Goal: Share content: Share content

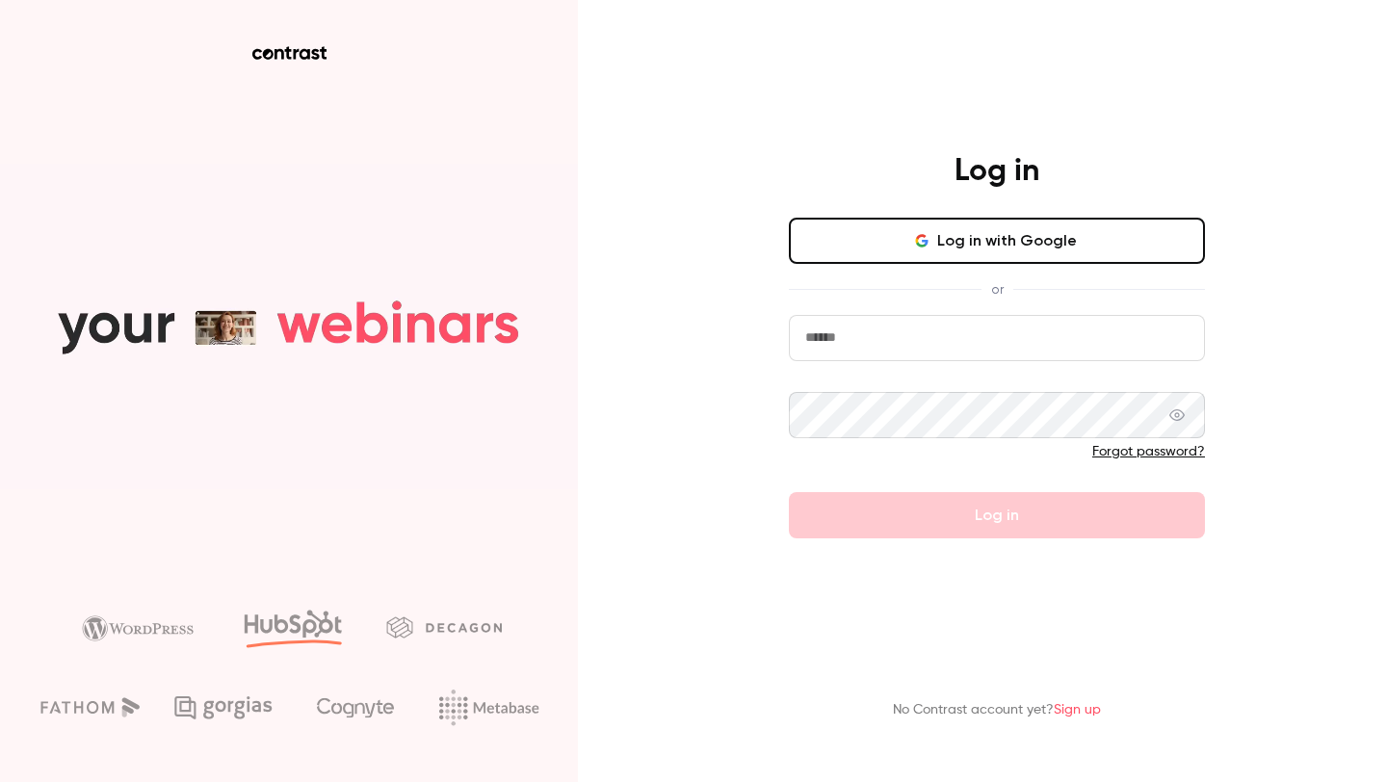
click at [953, 253] on button "Log in with Google" at bounding box center [997, 241] width 416 height 46
click at [961, 248] on button "Log in with Google" at bounding box center [997, 241] width 416 height 46
click at [963, 242] on button "Log in with Google" at bounding box center [997, 241] width 416 height 46
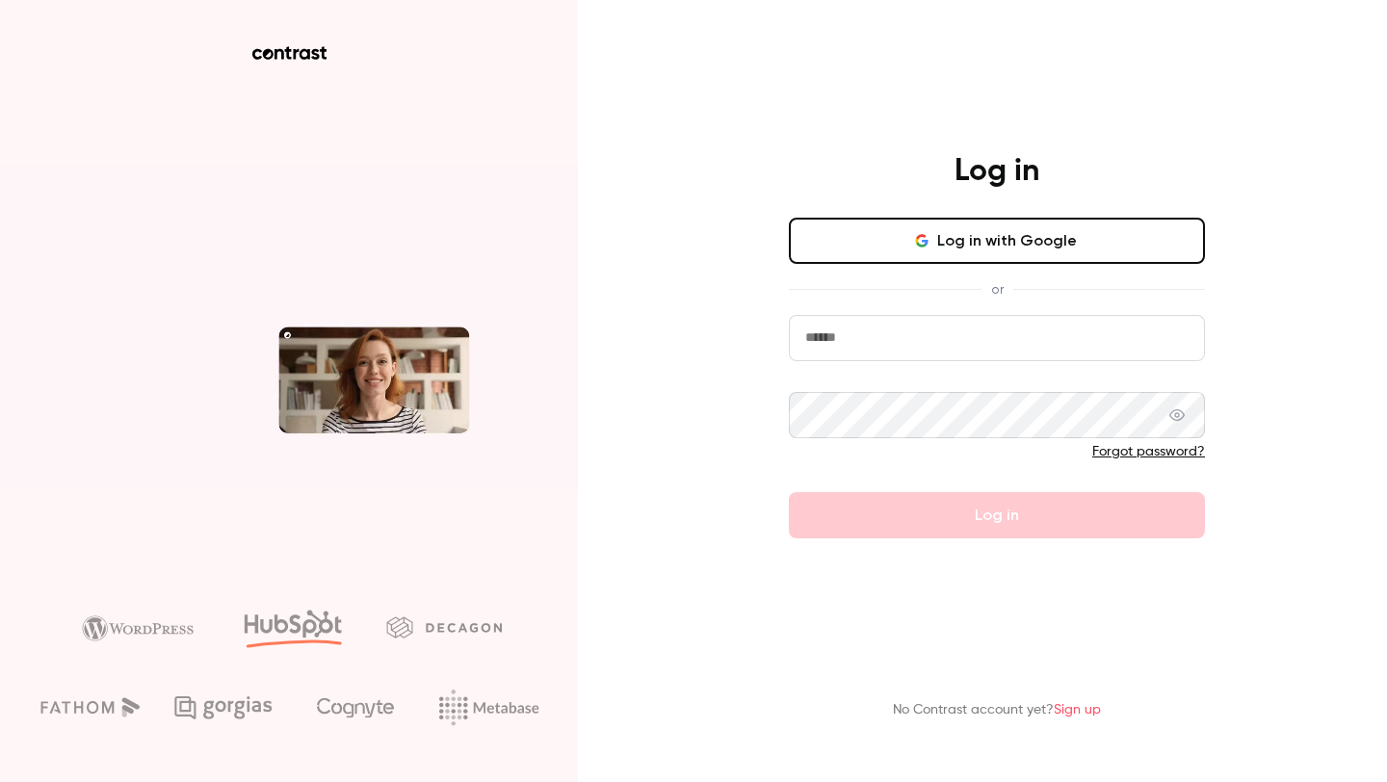
click at [954, 249] on button "Log in with Google" at bounding box center [997, 241] width 416 height 46
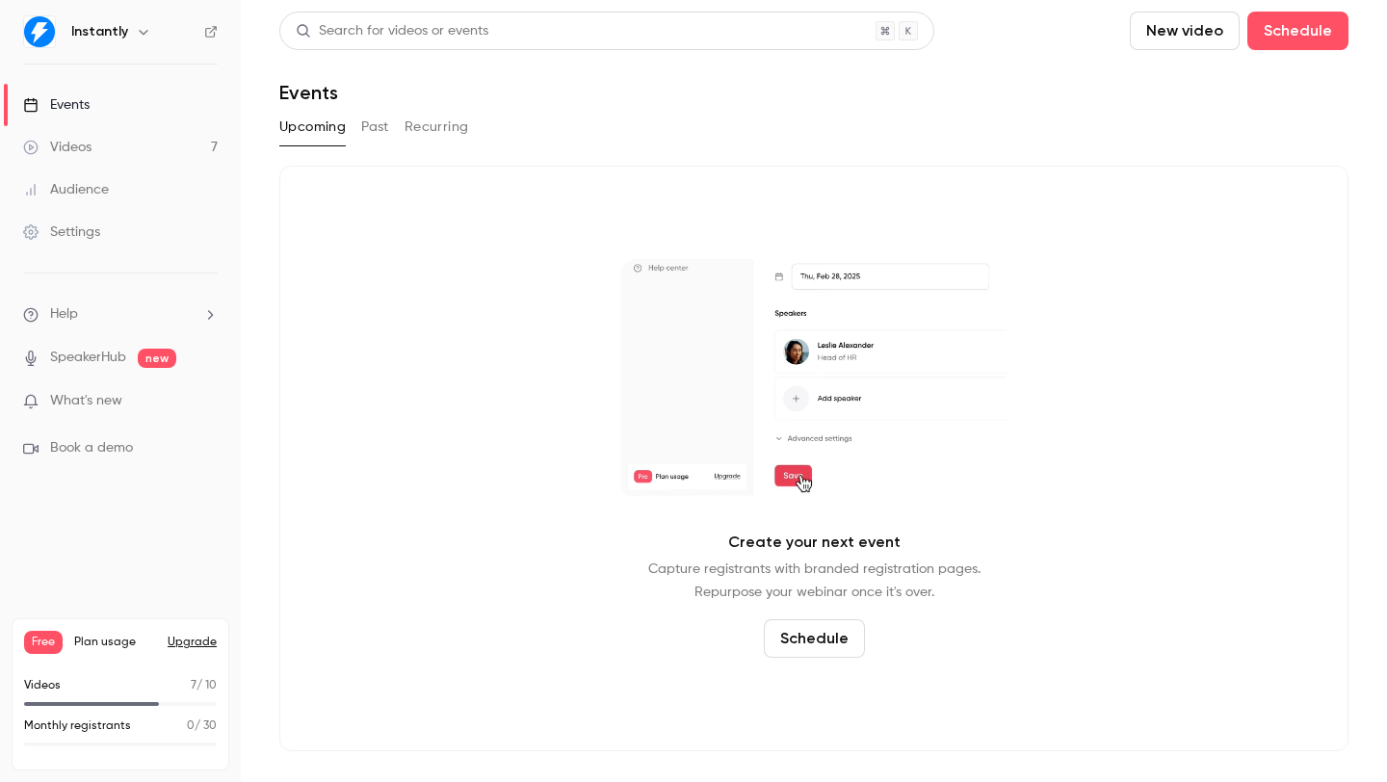
click at [144, 150] on link "Videos 7" at bounding box center [120, 147] width 241 height 42
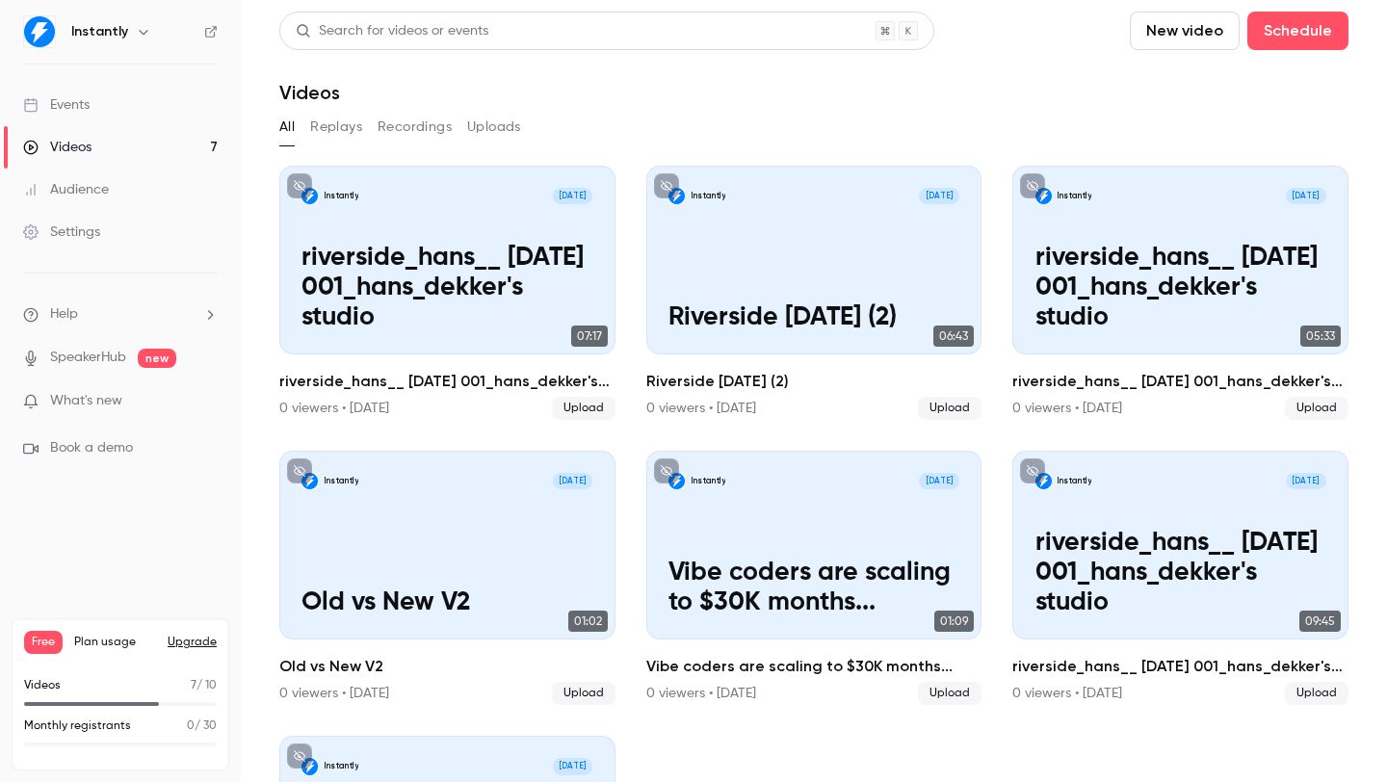
click at [1157, 30] on button "New video" at bounding box center [1185, 31] width 110 height 39
click at [1205, 142] on div "Upload" at bounding box center [1240, 133] width 146 height 19
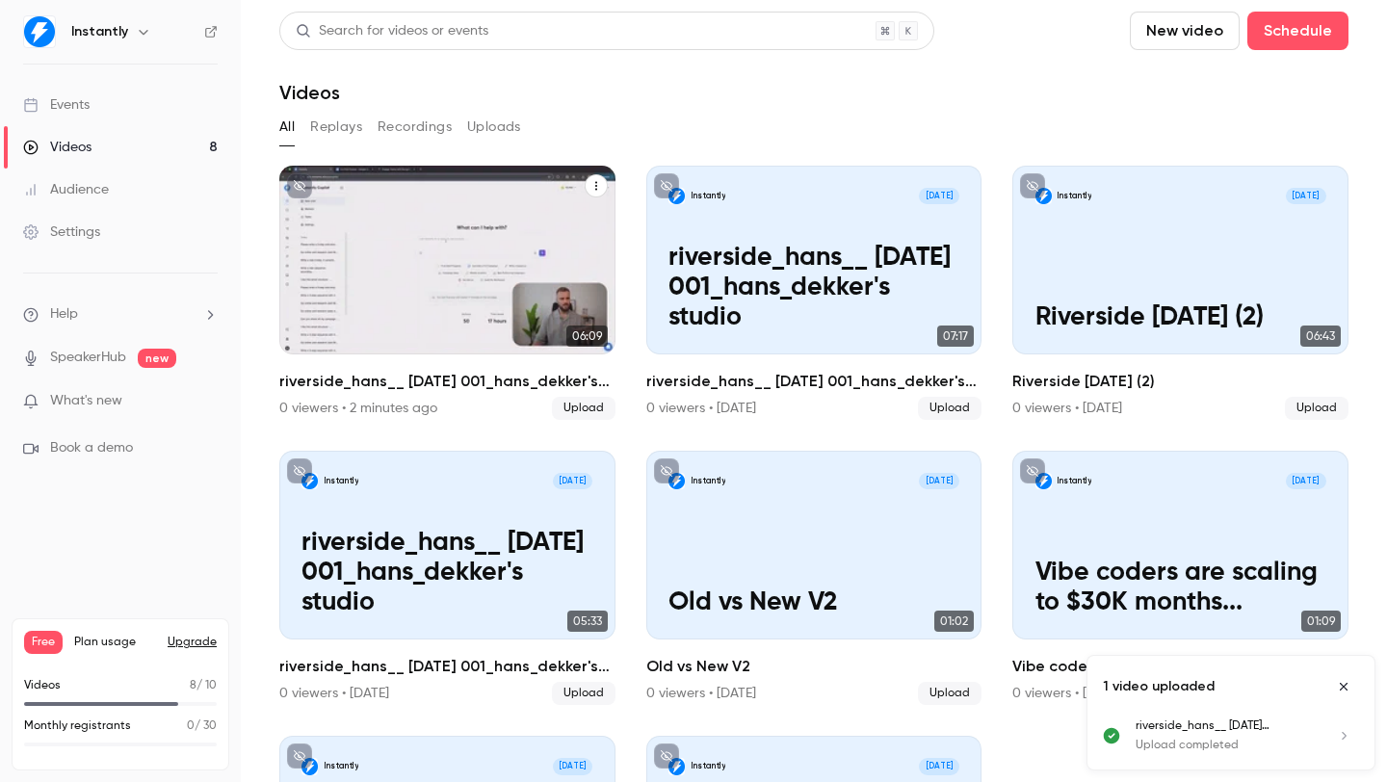
click at [427, 288] on p "riverside_hans__ [DATE] 001_hans_dekker's studio" at bounding box center [446, 288] width 291 height 90
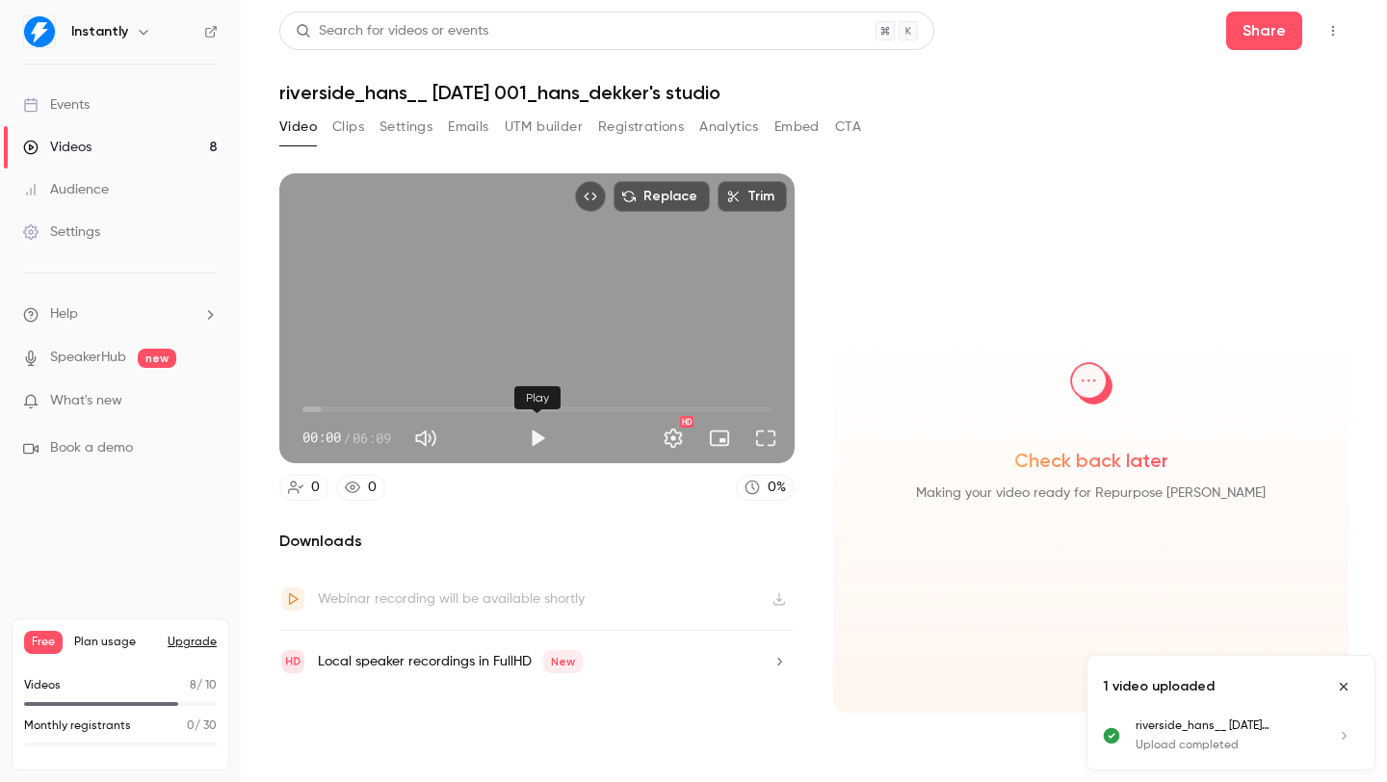
click at [530, 433] on button "Play" at bounding box center [537, 438] width 39 height 39
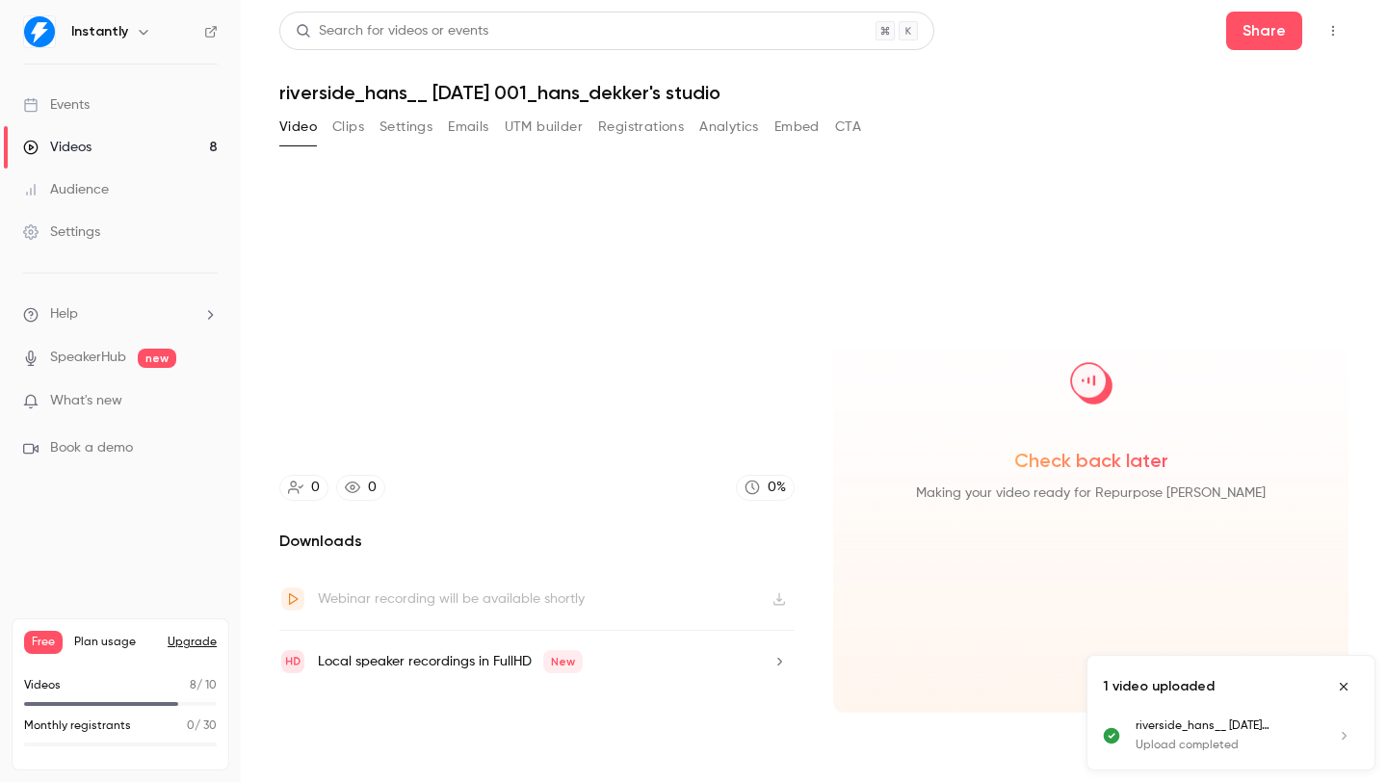
click at [1337, 684] on icon "Close uploads list" at bounding box center [1343, 686] width 15 height 13
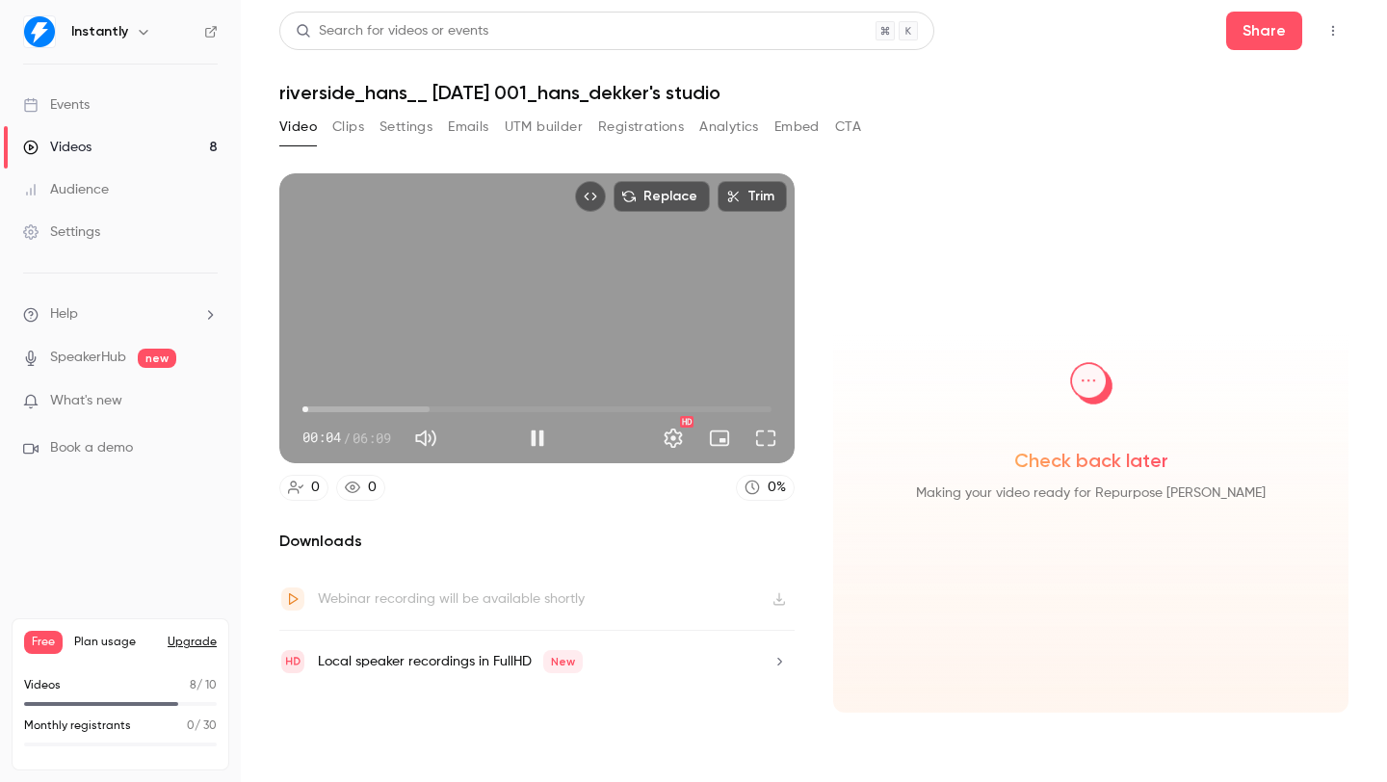
click at [357, 401] on span "00:04" at bounding box center [536, 409] width 469 height 31
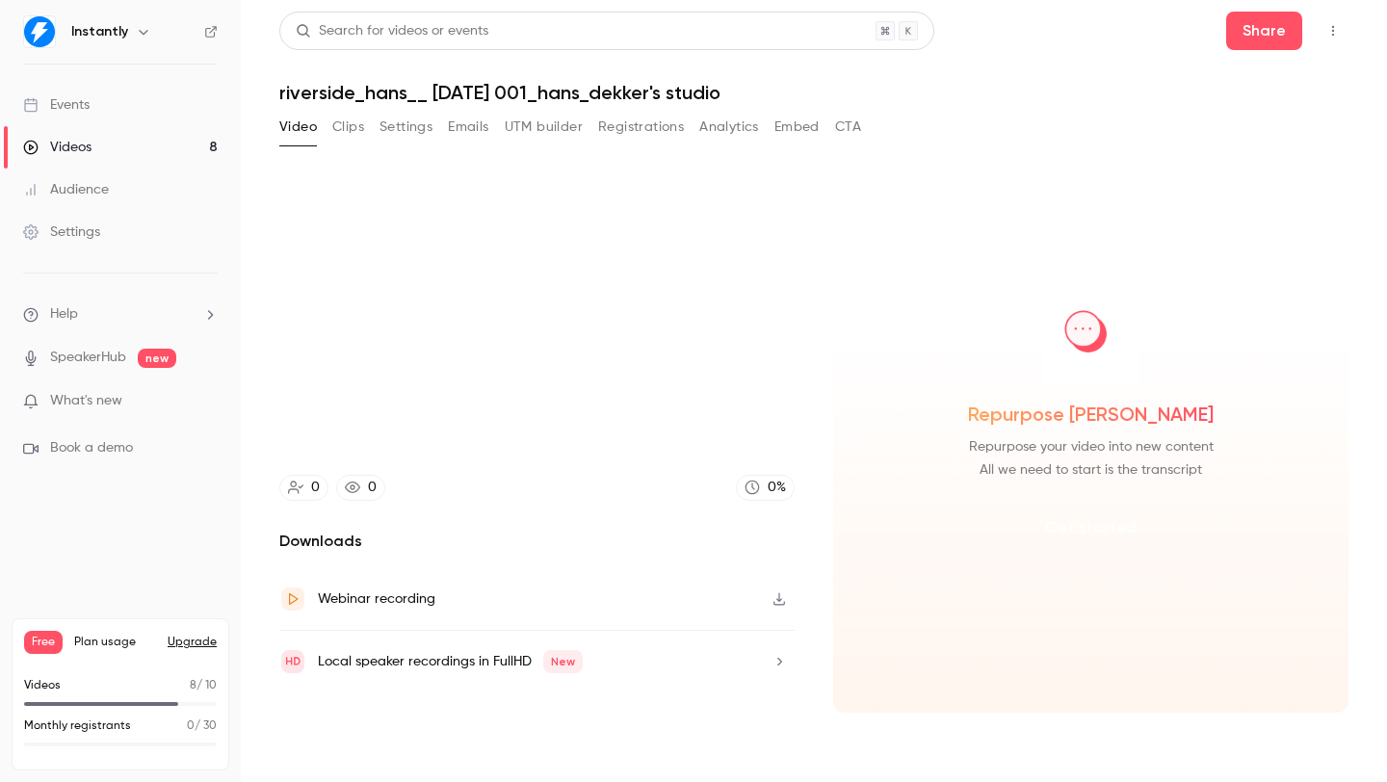
click at [1085, 533] on button "Get started" at bounding box center [1091, 528] width 124 height 46
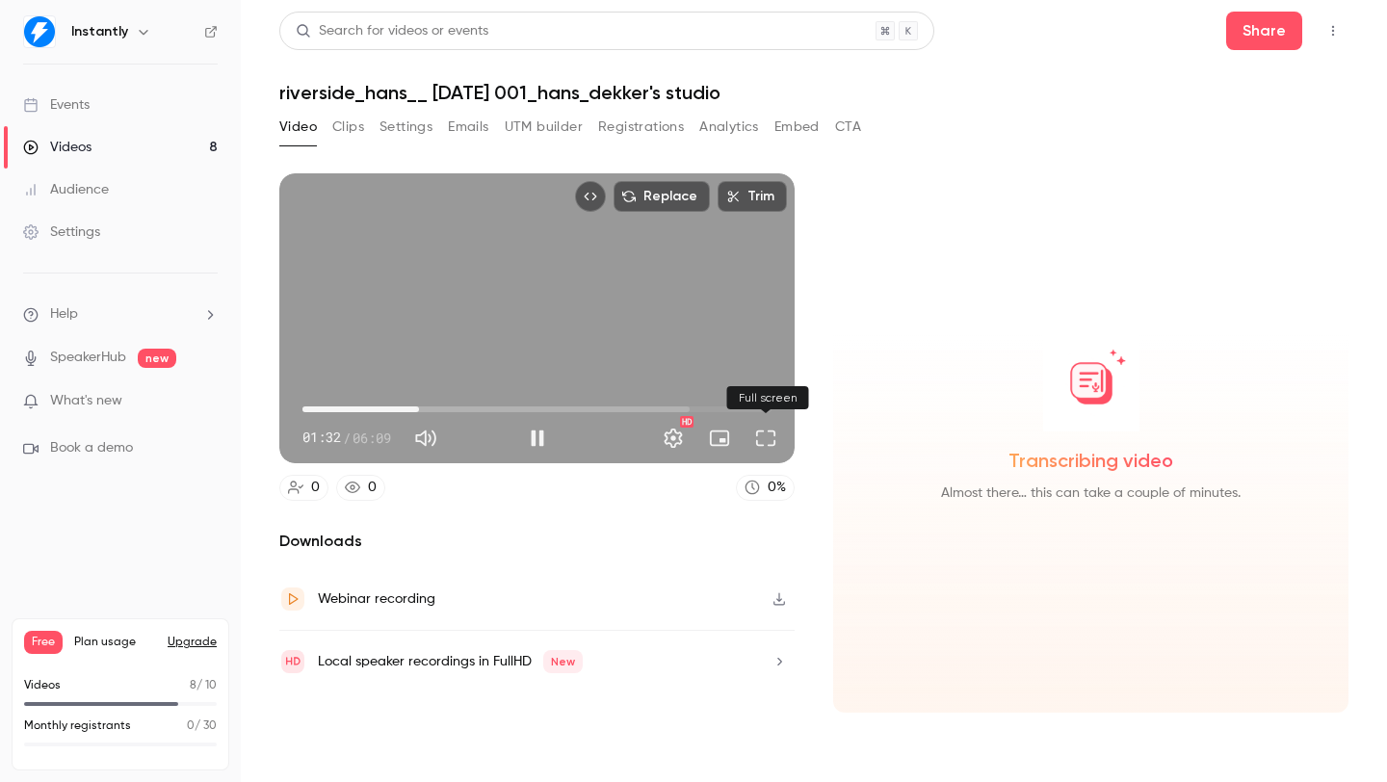
click at [766, 436] on button "Full screen" at bounding box center [765, 438] width 39 height 39
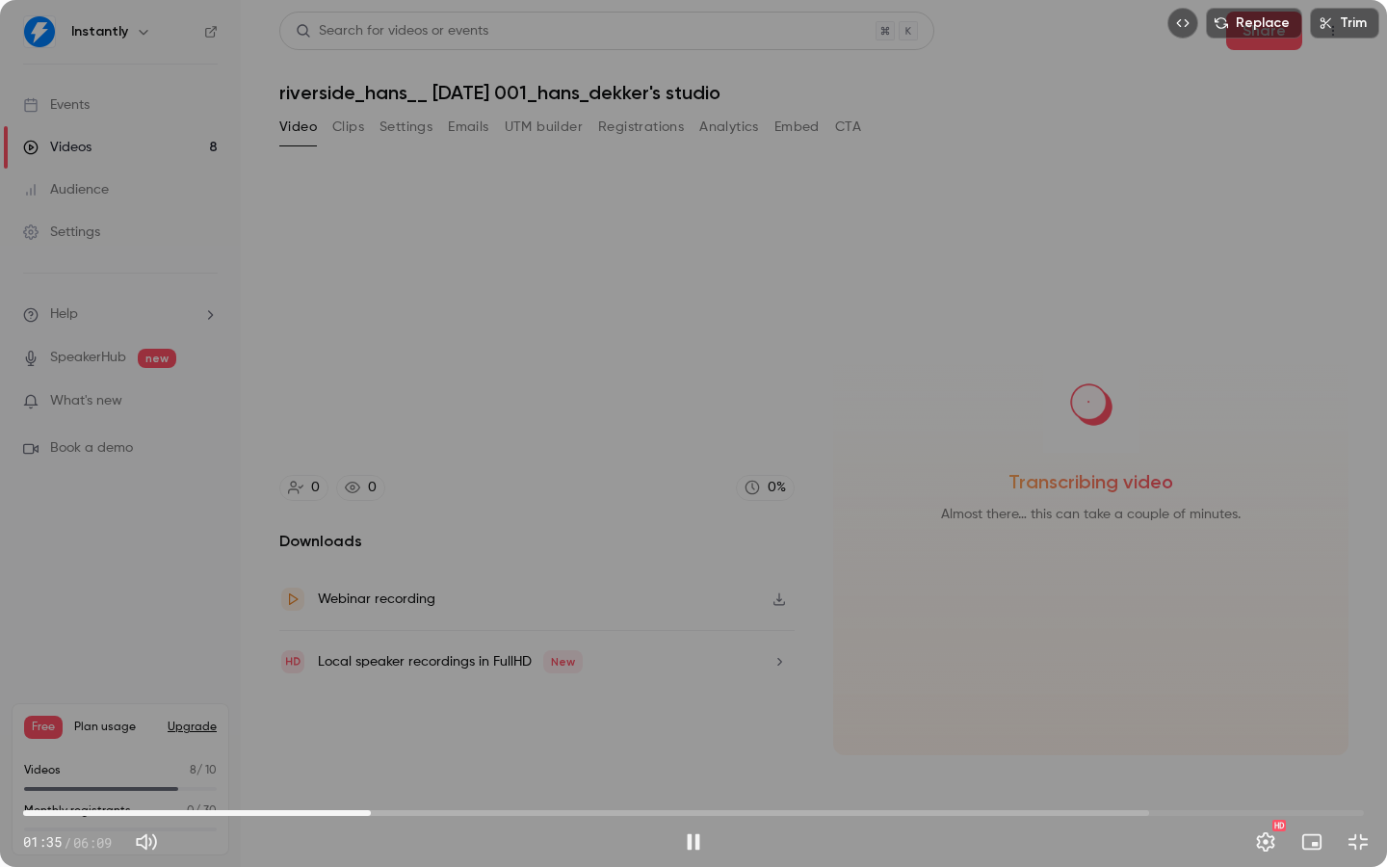
type input "**"
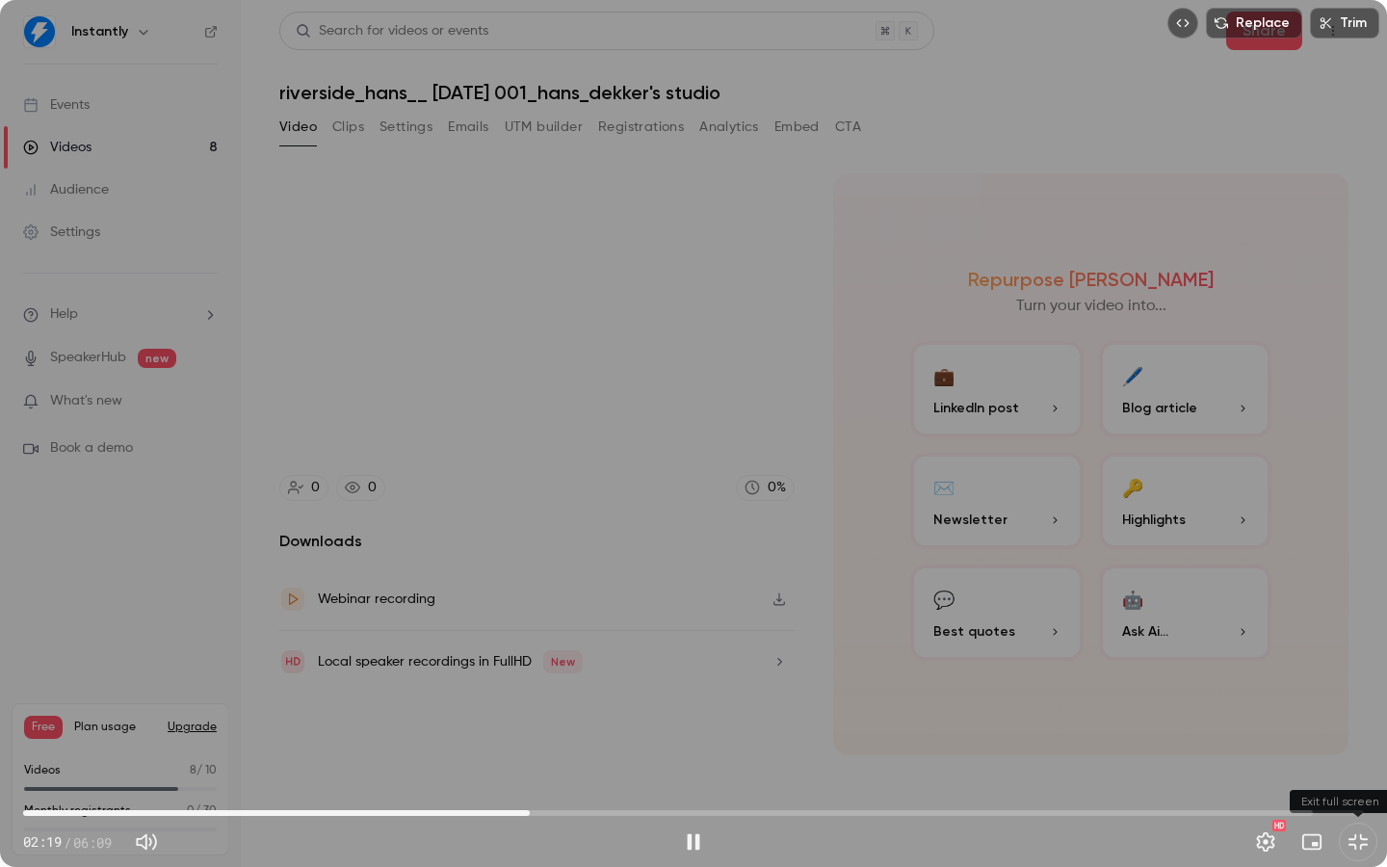
click at [1361, 781] on button "Exit full screen" at bounding box center [1358, 842] width 39 height 39
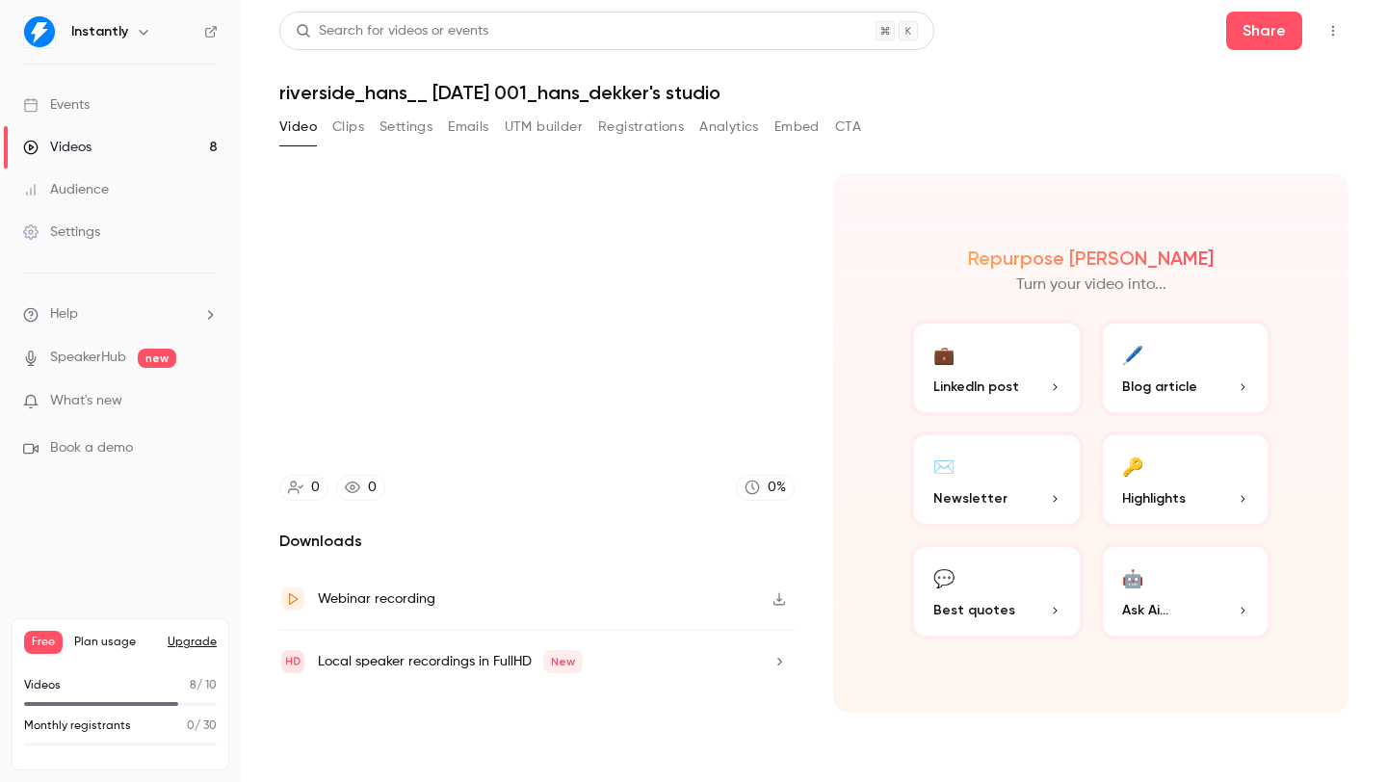
click at [1138, 384] on span "Blog article" at bounding box center [1159, 387] width 75 height 20
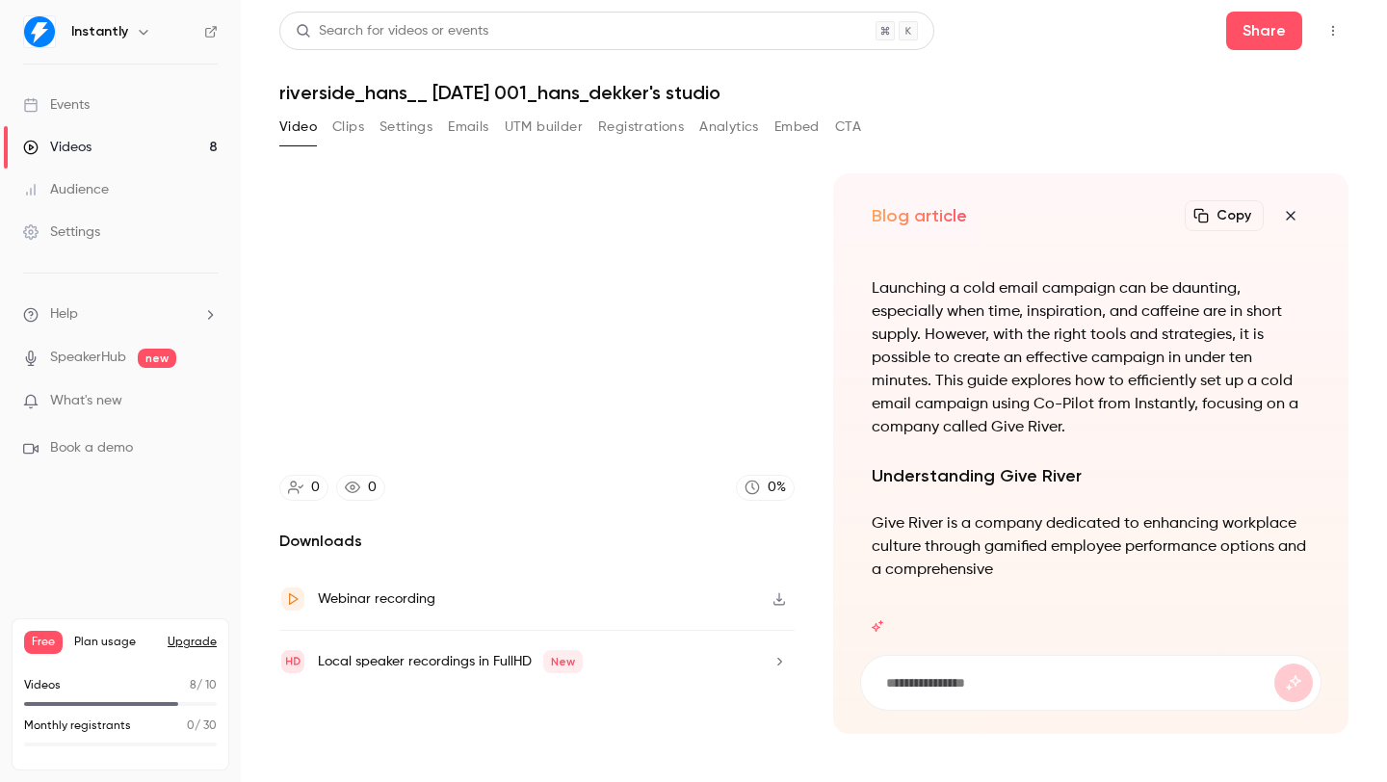
click at [873, 262] on div "Launching a Cold Email Campaign with Co-Pilot: A Quick Guide Launching a cold e…" at bounding box center [1091, 402] width 438 height 405
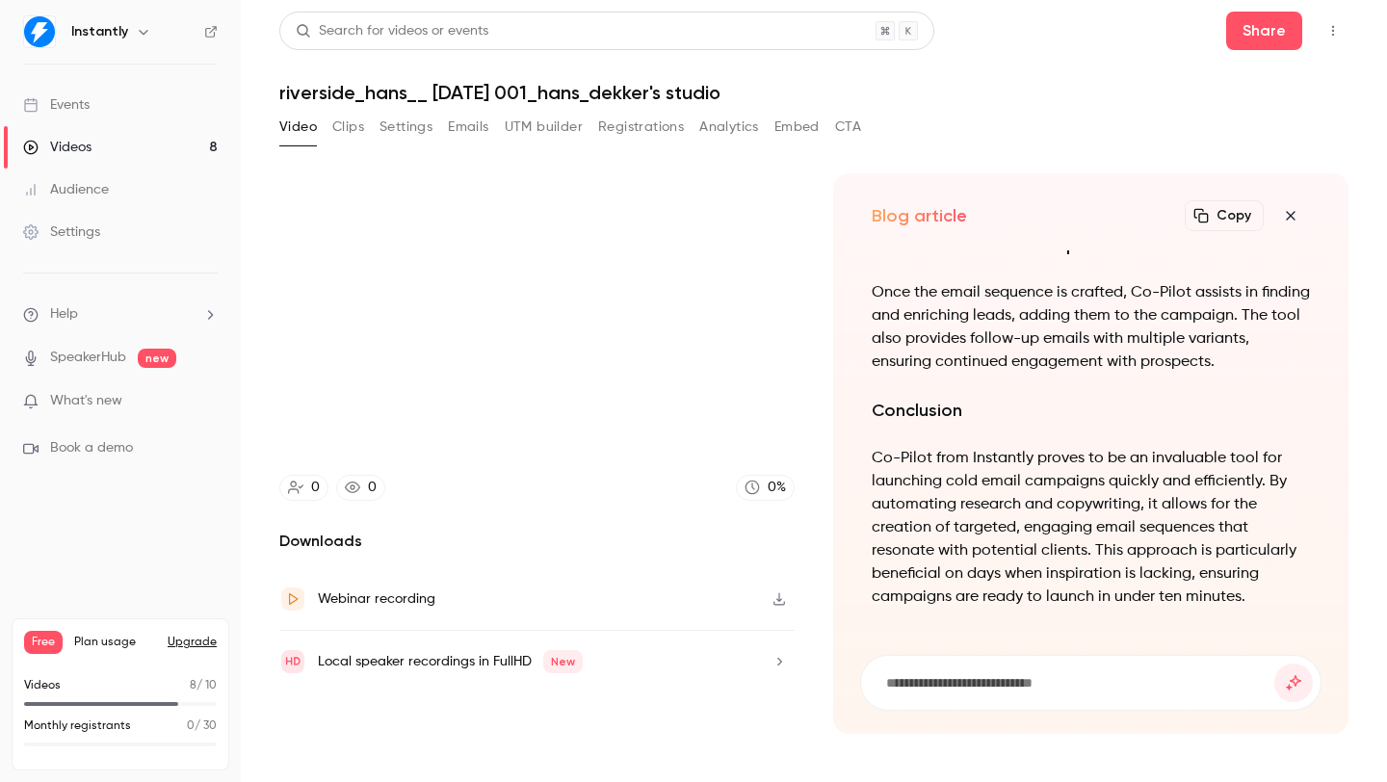
drag, startPoint x: 871, startPoint y: 260, endPoint x: 1232, endPoint y: 575, distance: 479.2
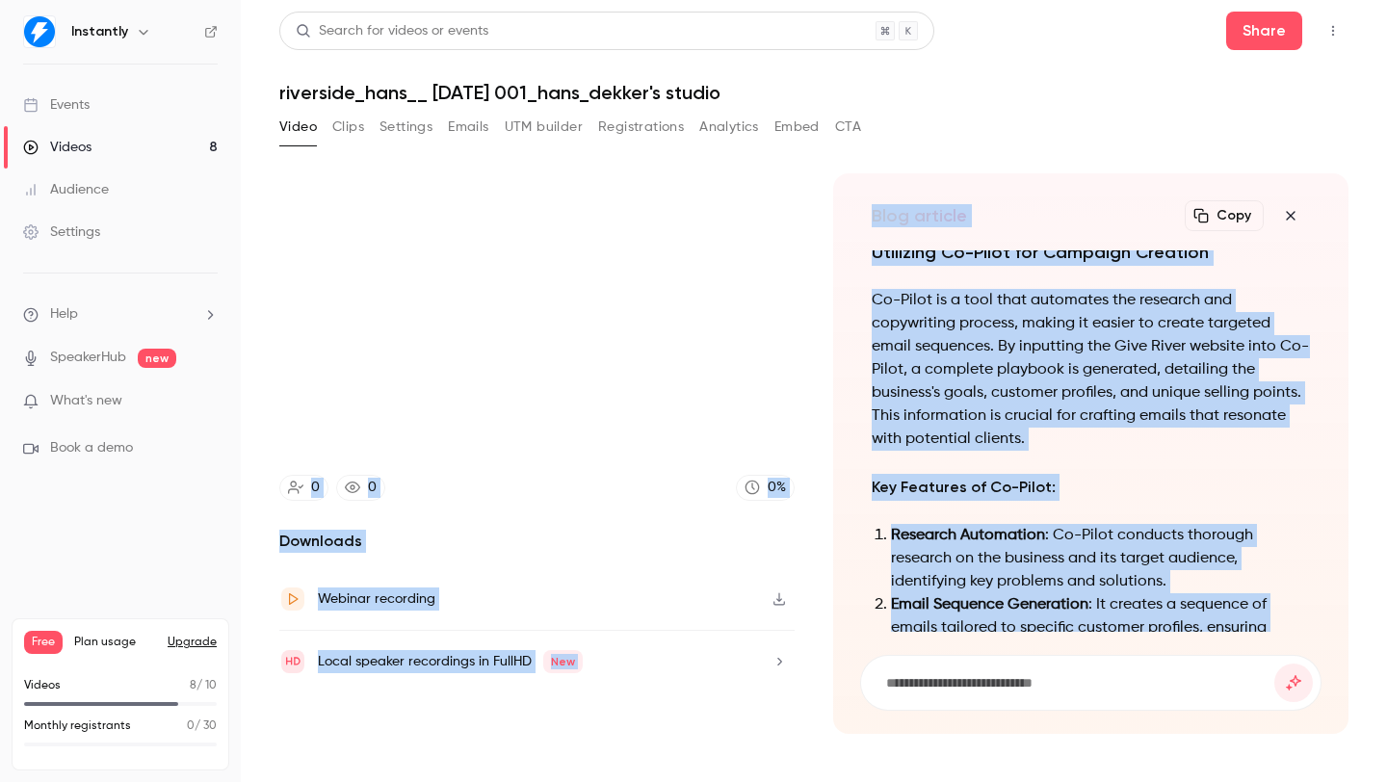
scroll to position [-1503, 0]
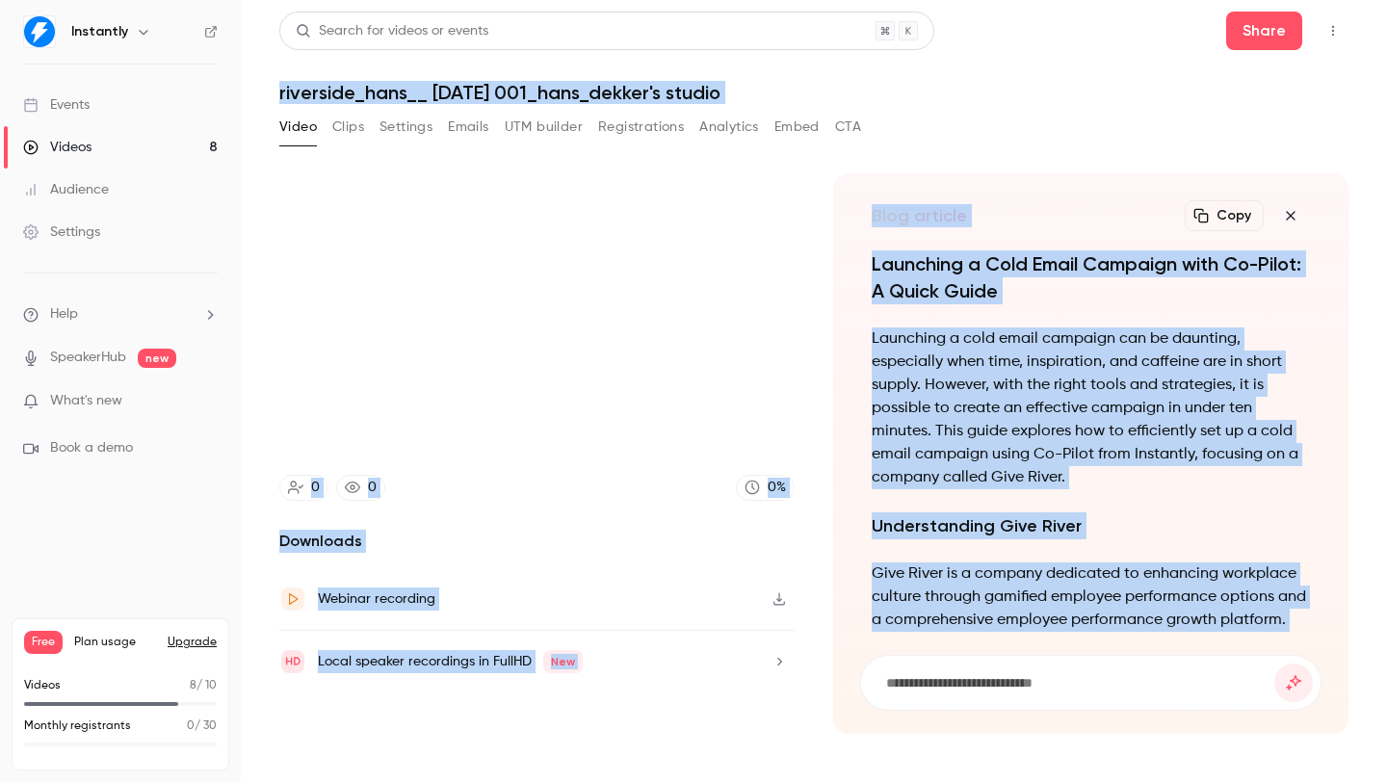
drag, startPoint x: 1255, startPoint y: 601, endPoint x: 829, endPoint y: 75, distance: 676.6
click at [829, 75] on div "Search for videos or events Share riverside_hans__ [DATE] 001_hans_dekker's stu…" at bounding box center [813, 391] width 1069 height 759
copy div "riverside_hans__ [DATE] 001_hans_dekker's studio Video Clips Settings Emails UT…"
click at [1304, 213] on button "button" at bounding box center [1290, 215] width 39 height 39
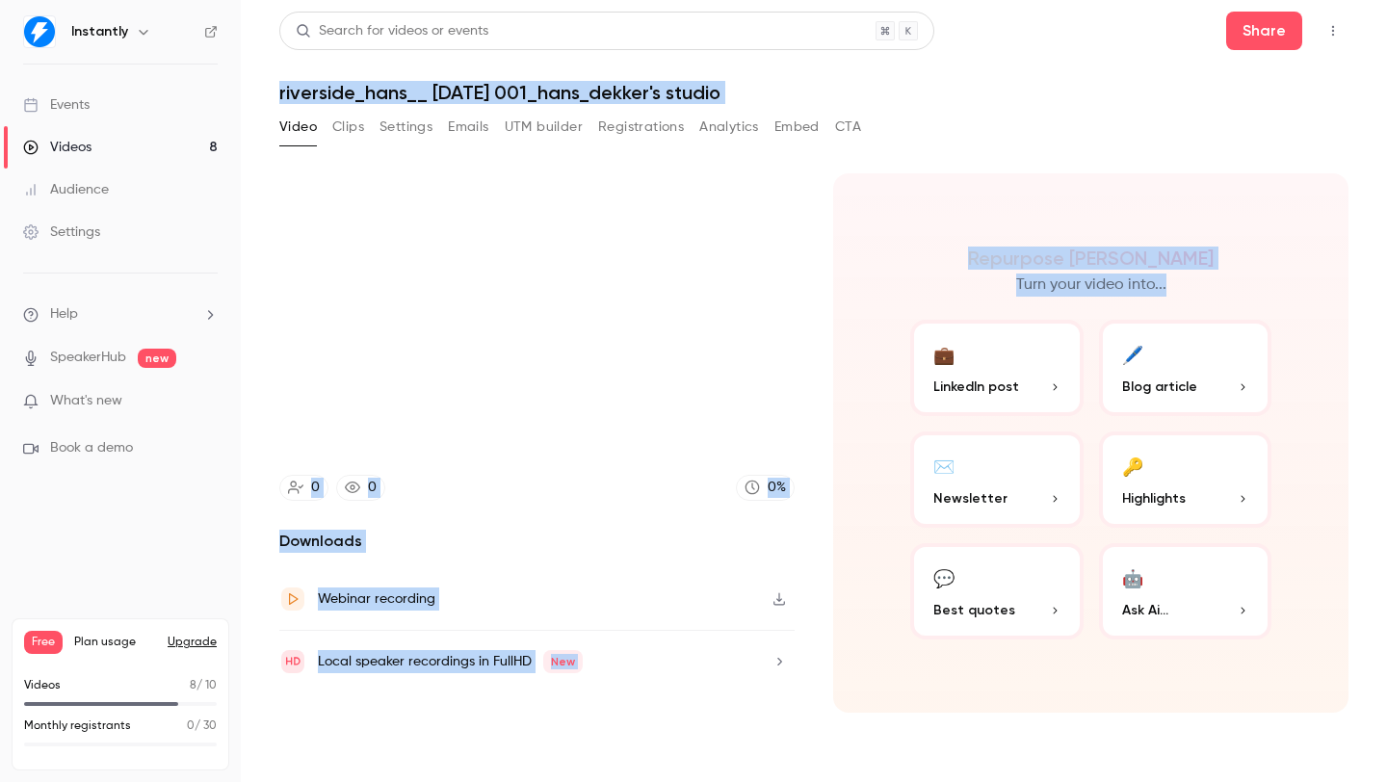
click at [1009, 363] on button "💼 LinkedIn post" at bounding box center [996, 368] width 173 height 96
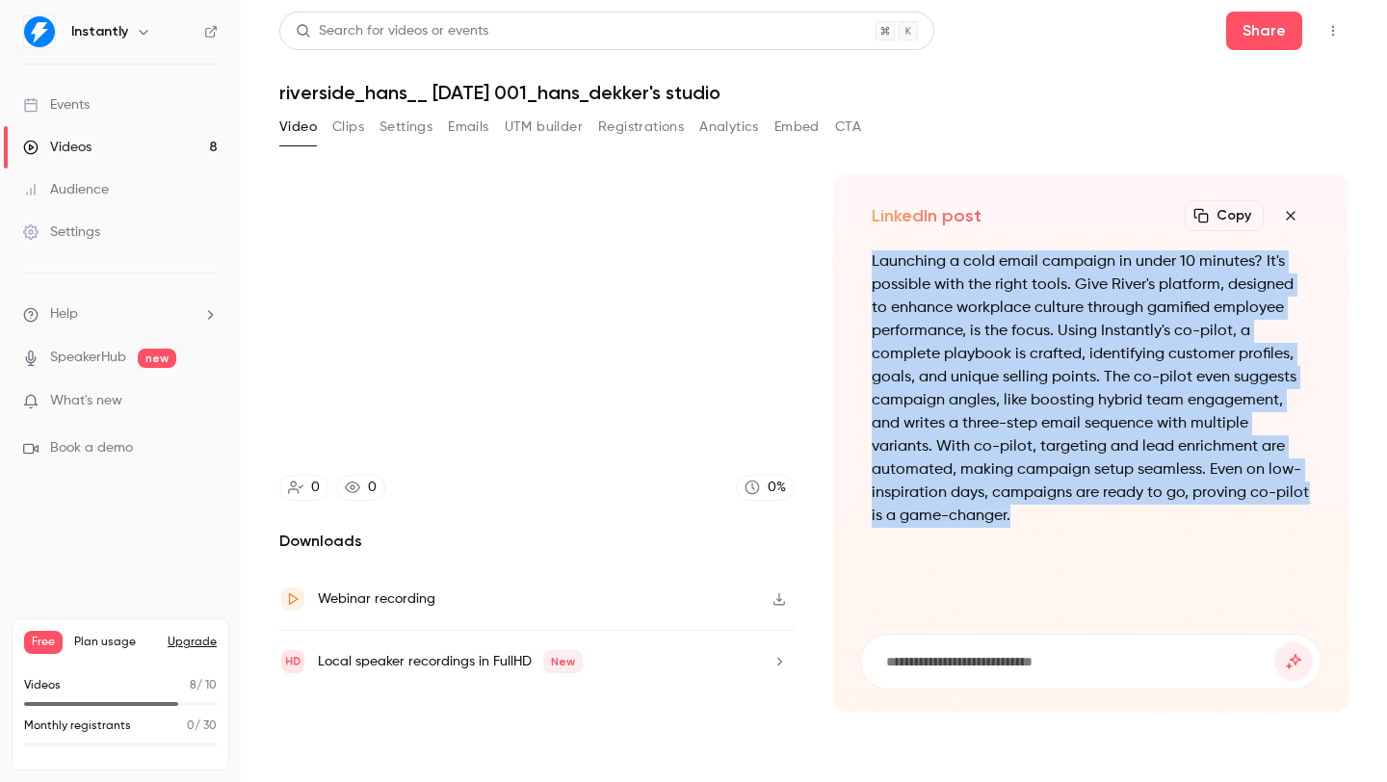
drag, startPoint x: 871, startPoint y: 260, endPoint x: 1055, endPoint y: 524, distance: 321.7
click at [1055, 524] on p "Launching a cold email campaign in under 10 minutes? It's possible with the rig…" at bounding box center [1091, 388] width 438 height 277
drag, startPoint x: 1055, startPoint y: 524, endPoint x: 858, endPoint y: 266, distance: 324.4
click at [858, 266] on div "LinkedIn post Copy Turn your video into... Launching a cold email campaign in u…" at bounding box center [1090, 442] width 515 height 539
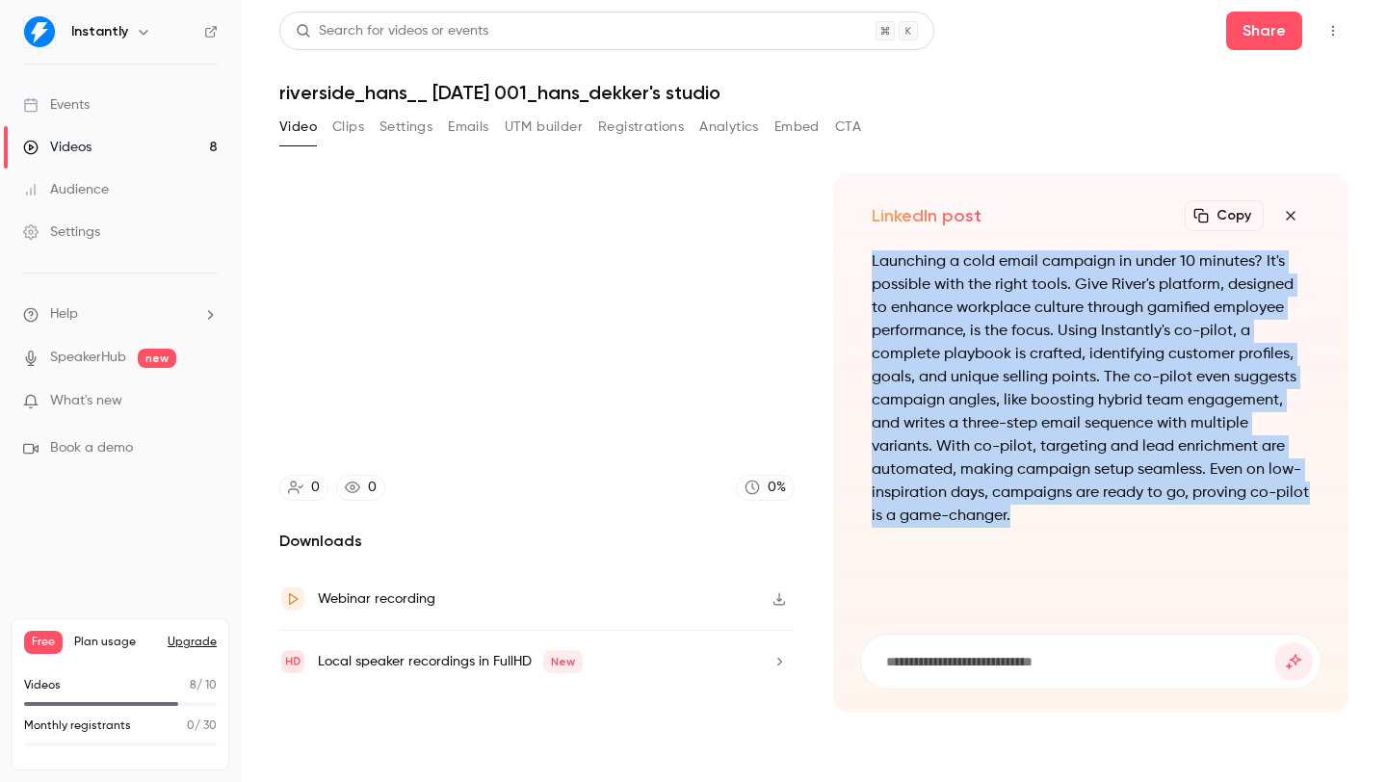
click at [1293, 221] on icon "button" at bounding box center [1290, 215] width 23 height 15
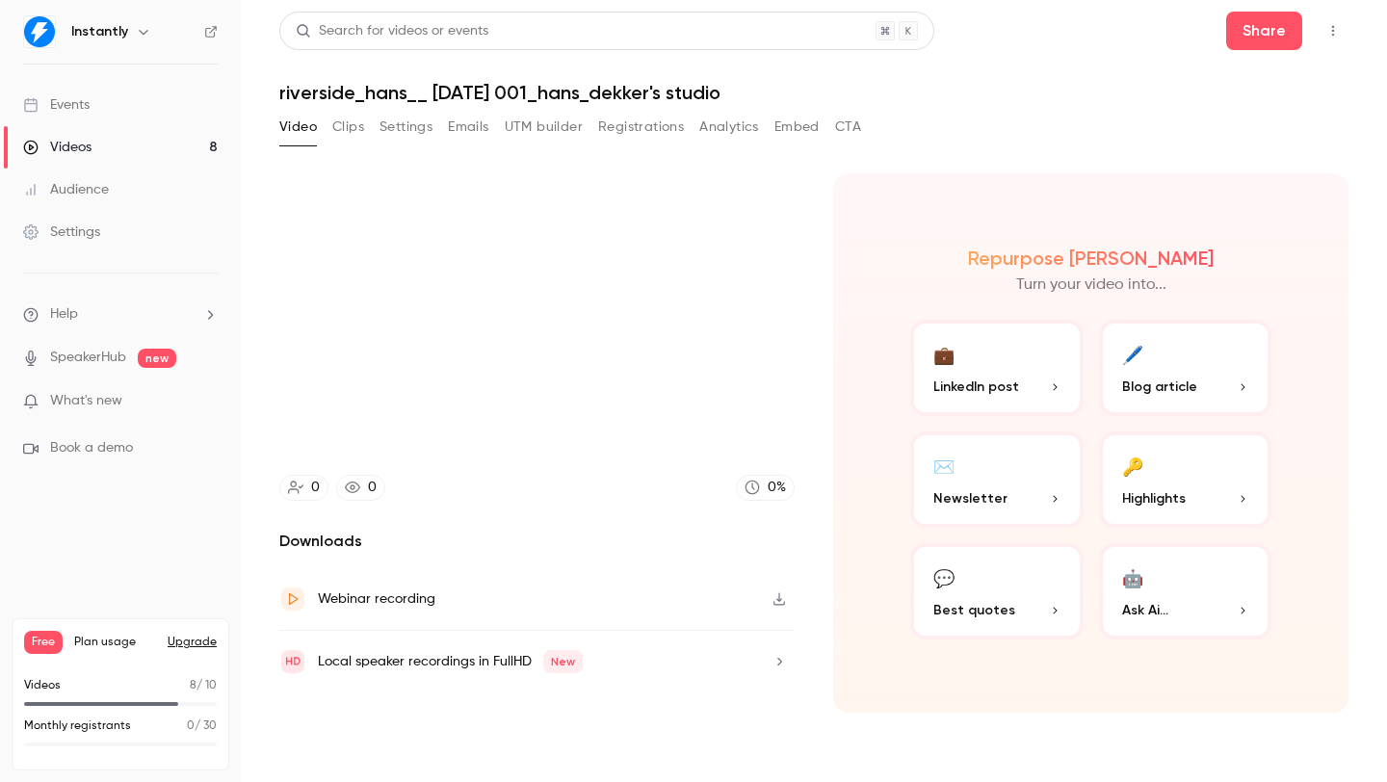
click at [992, 488] on span "Newsletter" at bounding box center [970, 498] width 74 height 20
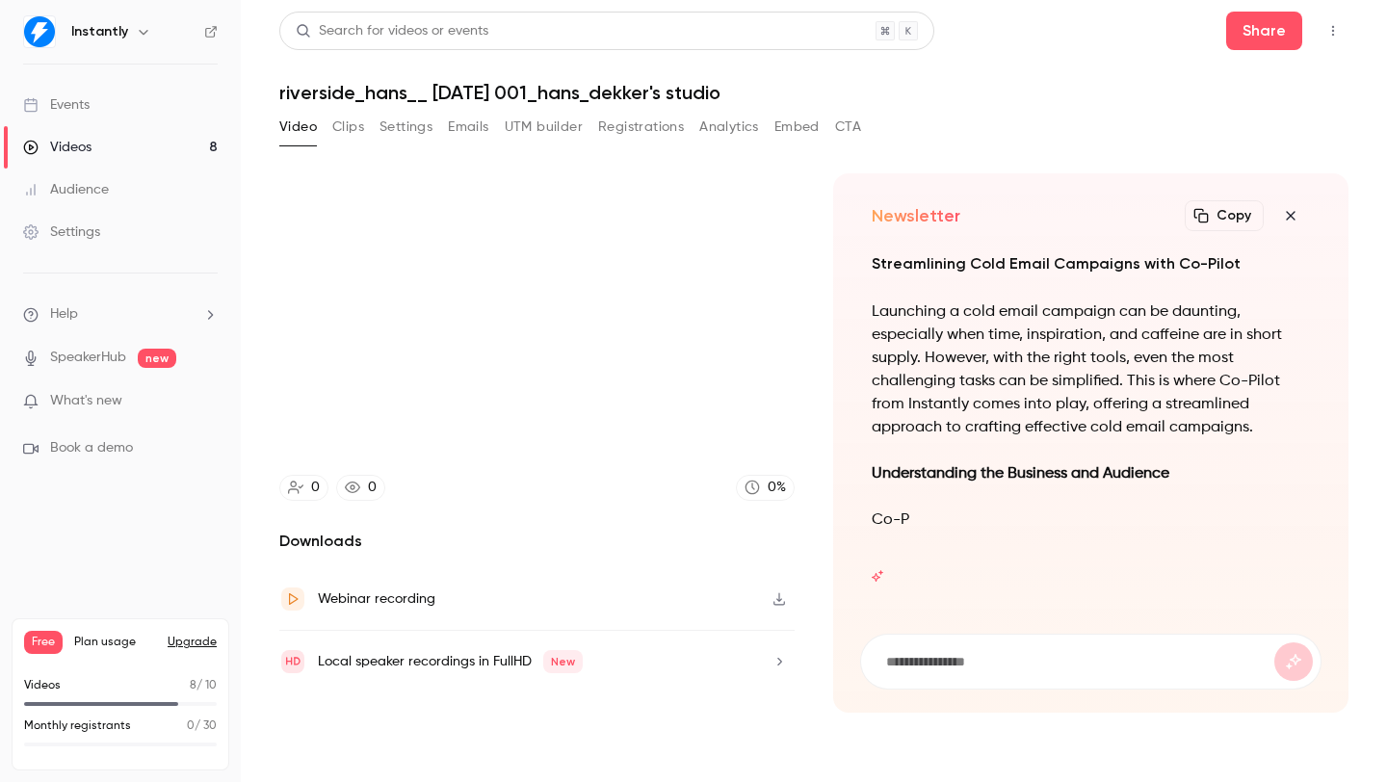
click at [1063, 424] on div "Streamlining Cold Email Campaigns with Co-Pilot Launching a cold email campaign…" at bounding box center [1090, 430] width 461 height 360
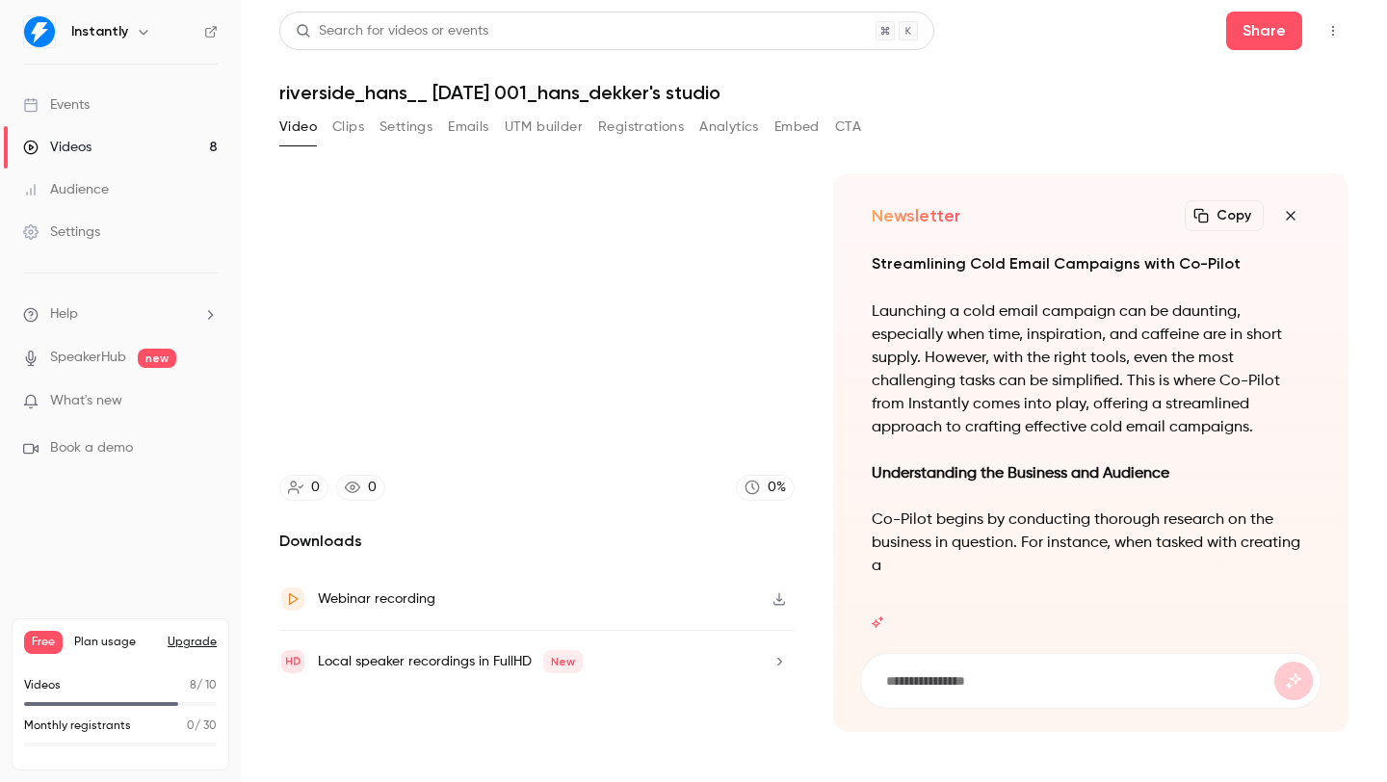
drag, startPoint x: 869, startPoint y: 259, endPoint x: 1026, endPoint y: 399, distance: 210.1
click at [963, 350] on p "Launching a cold email campaign can be daunting, especially when time, inspirat…" at bounding box center [1091, 370] width 438 height 139
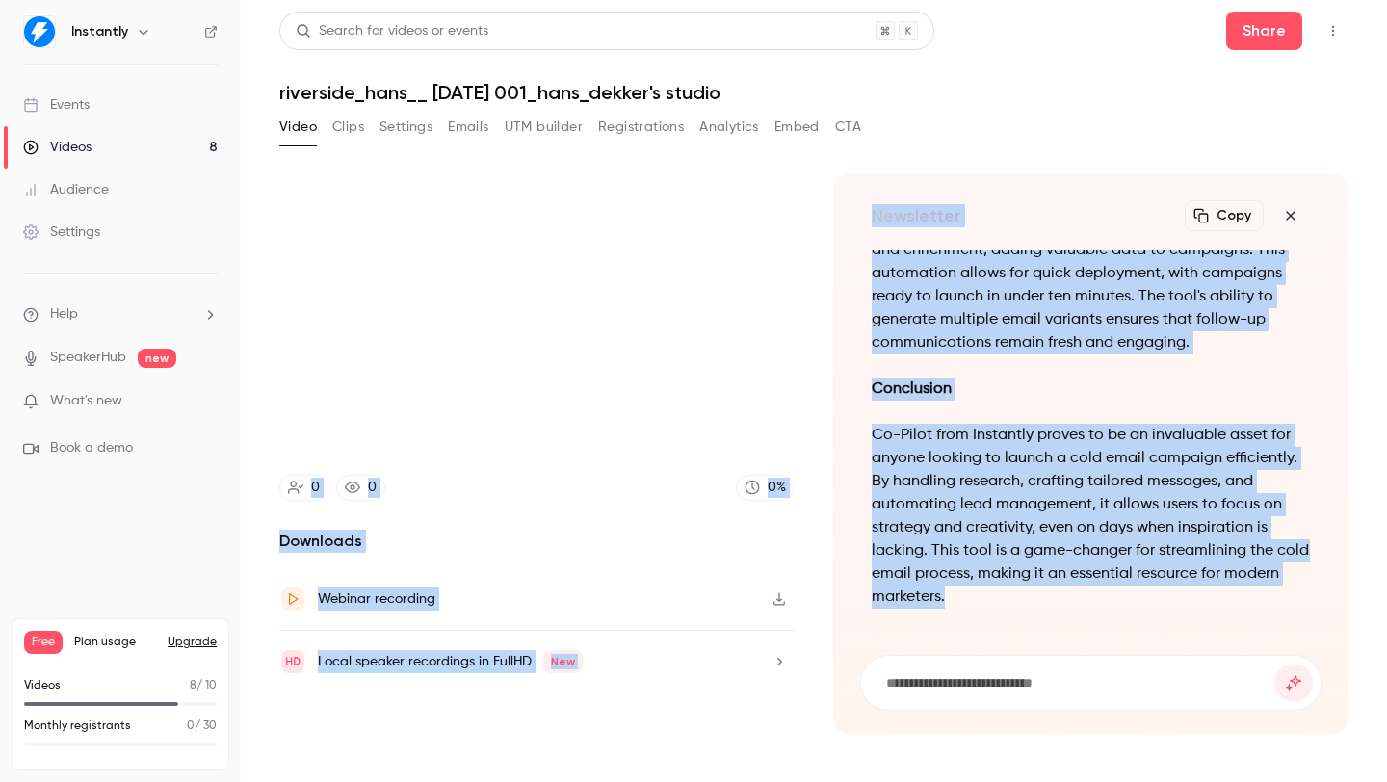
scroll to position [-1079, 0]
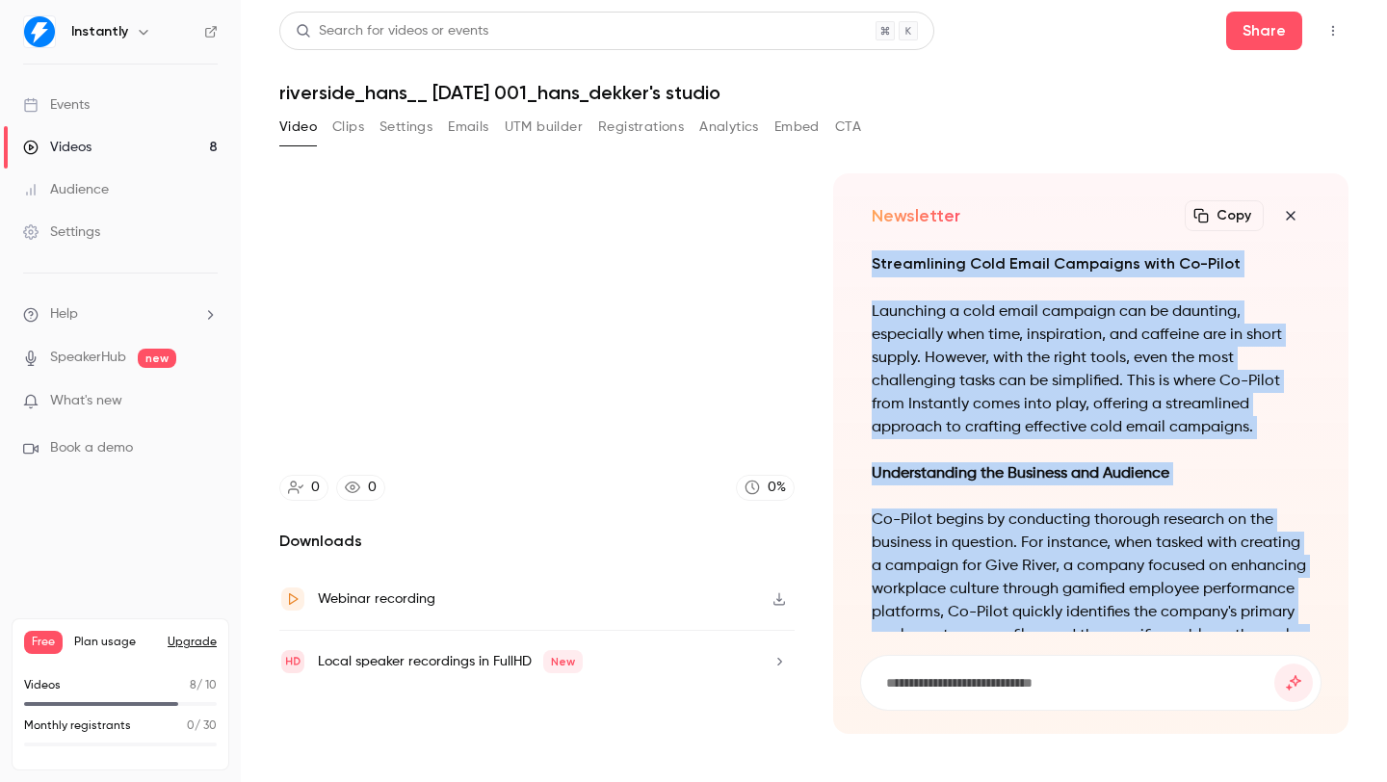
drag, startPoint x: 1030, startPoint y: 594, endPoint x: 865, endPoint y: 267, distance: 366.6
click at [865, 267] on div "Streamlining Cold Email Campaigns with Co-Pilot Launching a cold email campaign…" at bounding box center [1090, 440] width 461 height 381
copy div "Streamlining Cold Email Campaigns with Co-Pilot Launching a cold email campaign…"
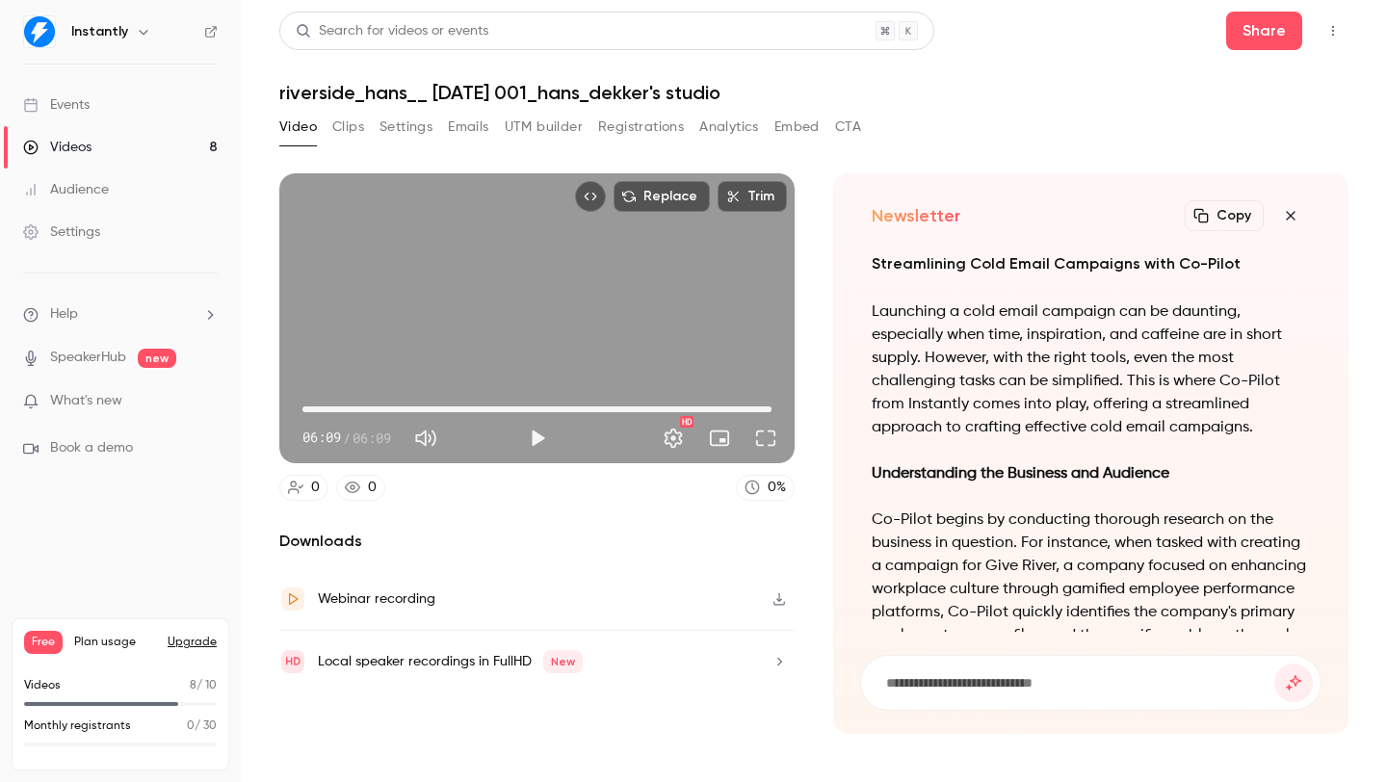
click at [1072, 308] on p "Launching a cold email campaign can be daunting, especially when time, inspirat…" at bounding box center [1091, 370] width 438 height 139
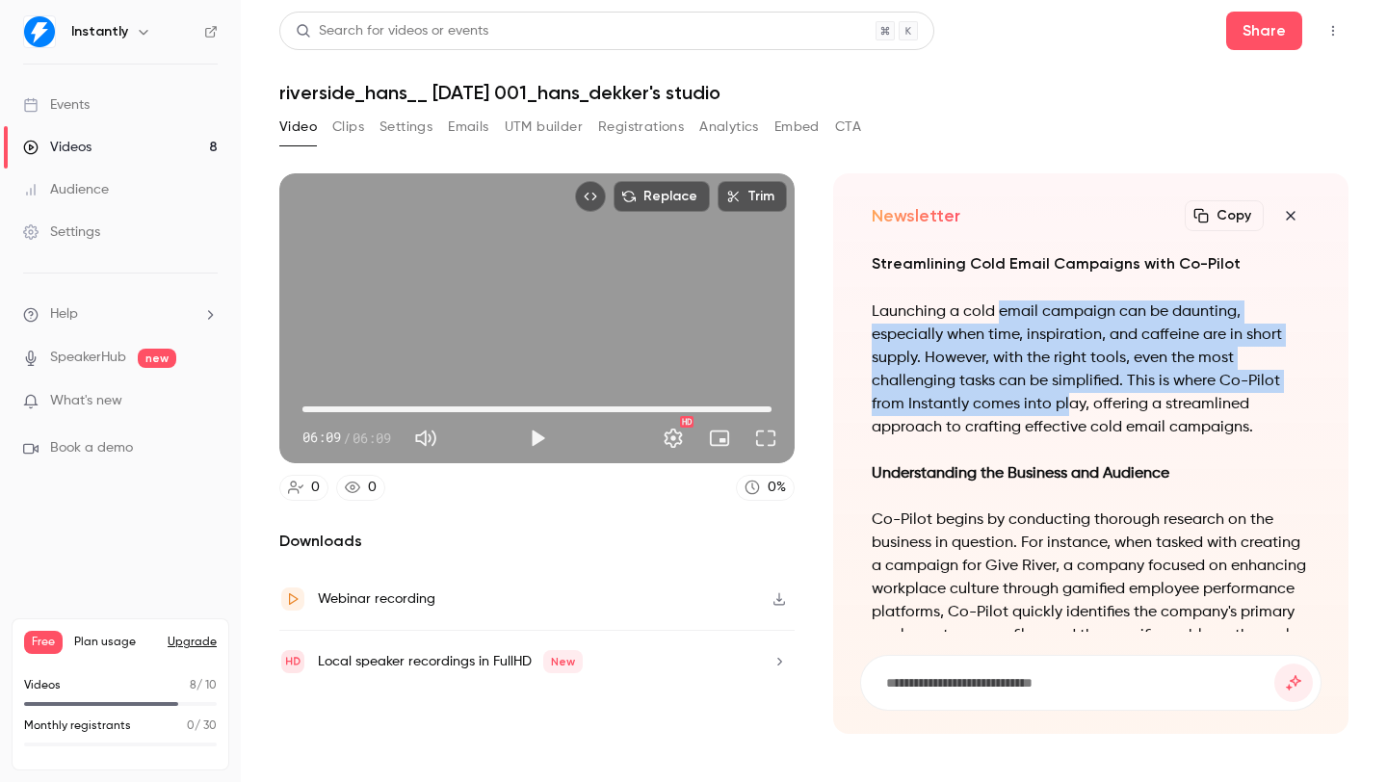
drag, startPoint x: 1000, startPoint y: 318, endPoint x: 1073, endPoint y: 406, distance: 114.9
click at [1072, 405] on p "Launching a cold email campaign can be daunting, especially when time, inspirat…" at bounding box center [1091, 370] width 438 height 139
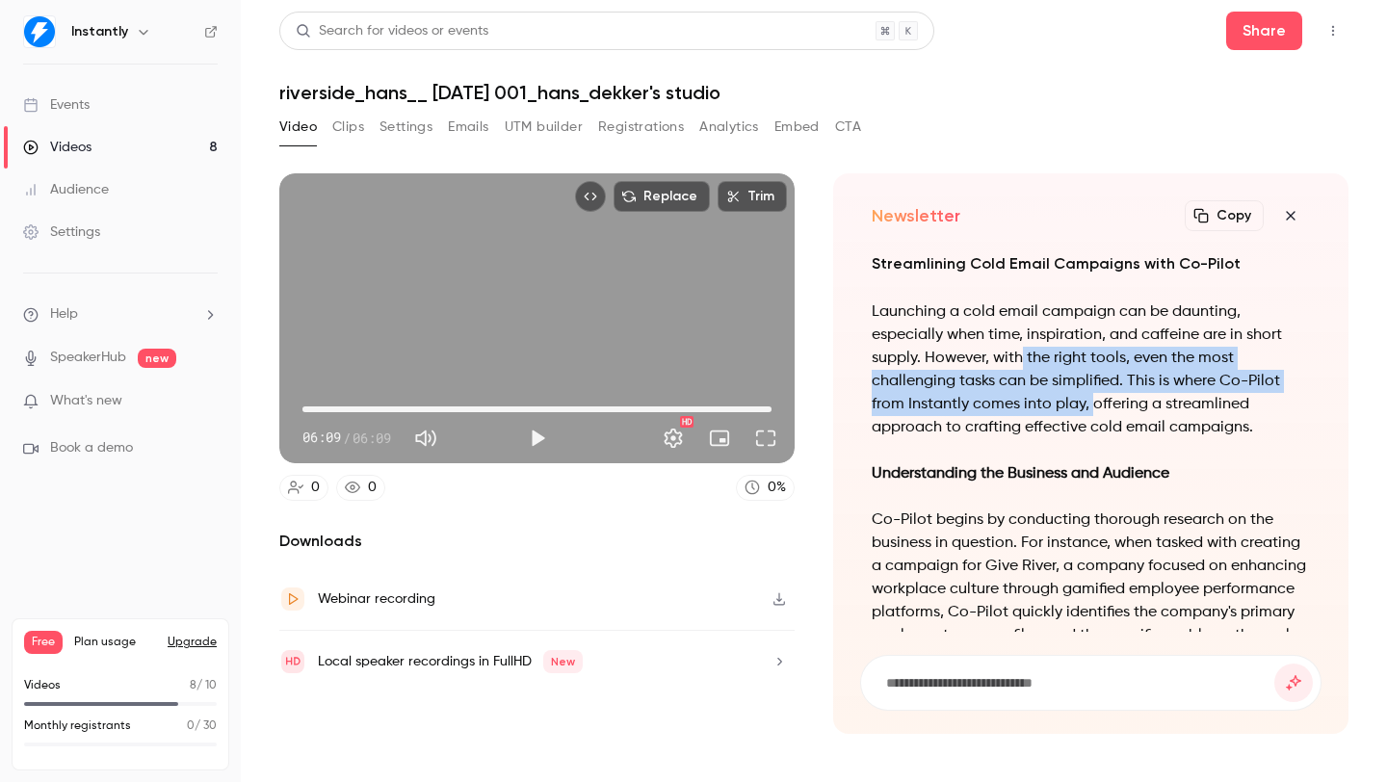
drag, startPoint x: 1089, startPoint y: 415, endPoint x: 1021, endPoint y: 361, distance: 87.1
click at [1022, 364] on p "Launching a cold email campaign can be daunting, especially when time, inspirat…" at bounding box center [1091, 370] width 438 height 139
drag, startPoint x: 1018, startPoint y: 353, endPoint x: 1159, endPoint y: 432, distance: 161.3
click at [1102, 431] on p "Launching a cold email campaign can be daunting, especially when time, inspirat…" at bounding box center [1091, 370] width 438 height 139
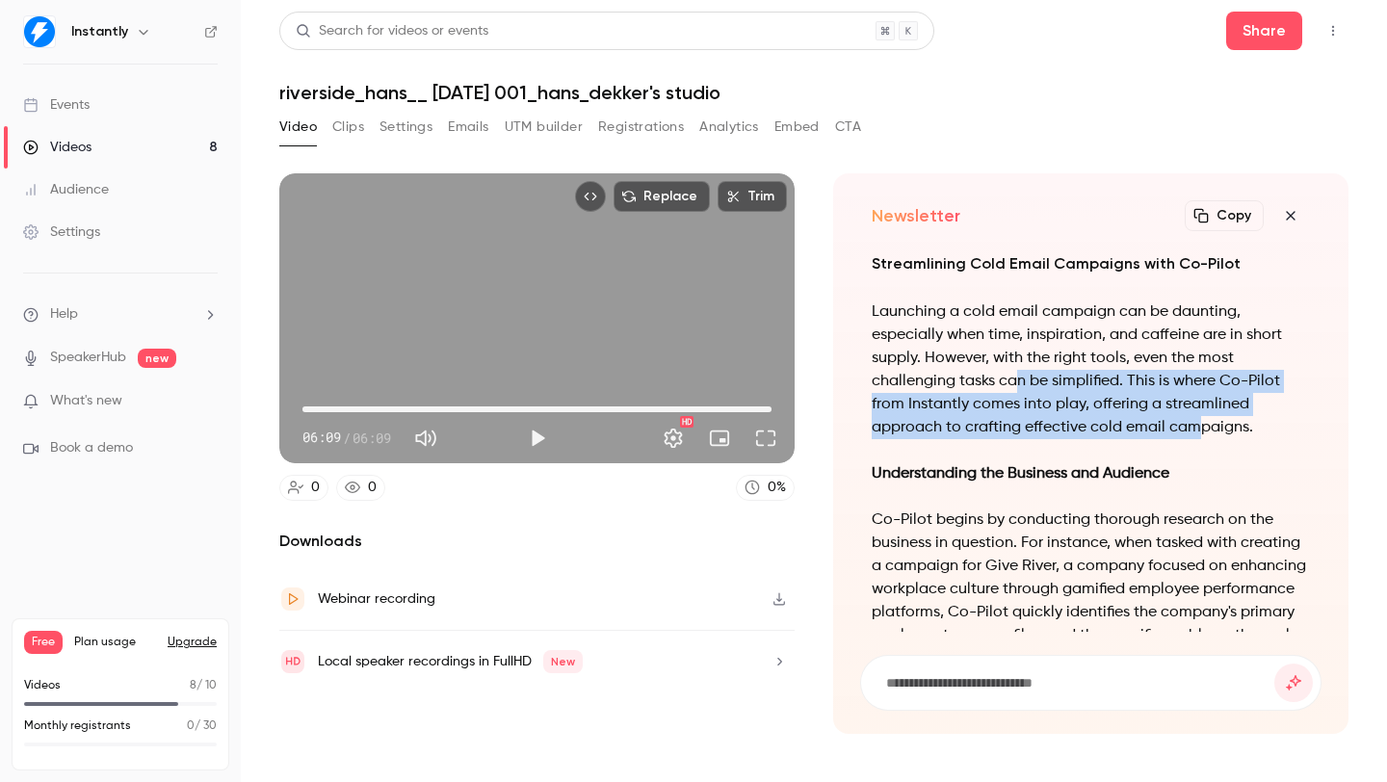
drag, startPoint x: 1192, startPoint y: 432, endPoint x: 1006, endPoint y: 359, distance: 200.7
click at [1010, 364] on p "Launching a cold email campaign can be daunting, especially when time, inspirat…" at bounding box center [1091, 370] width 438 height 139
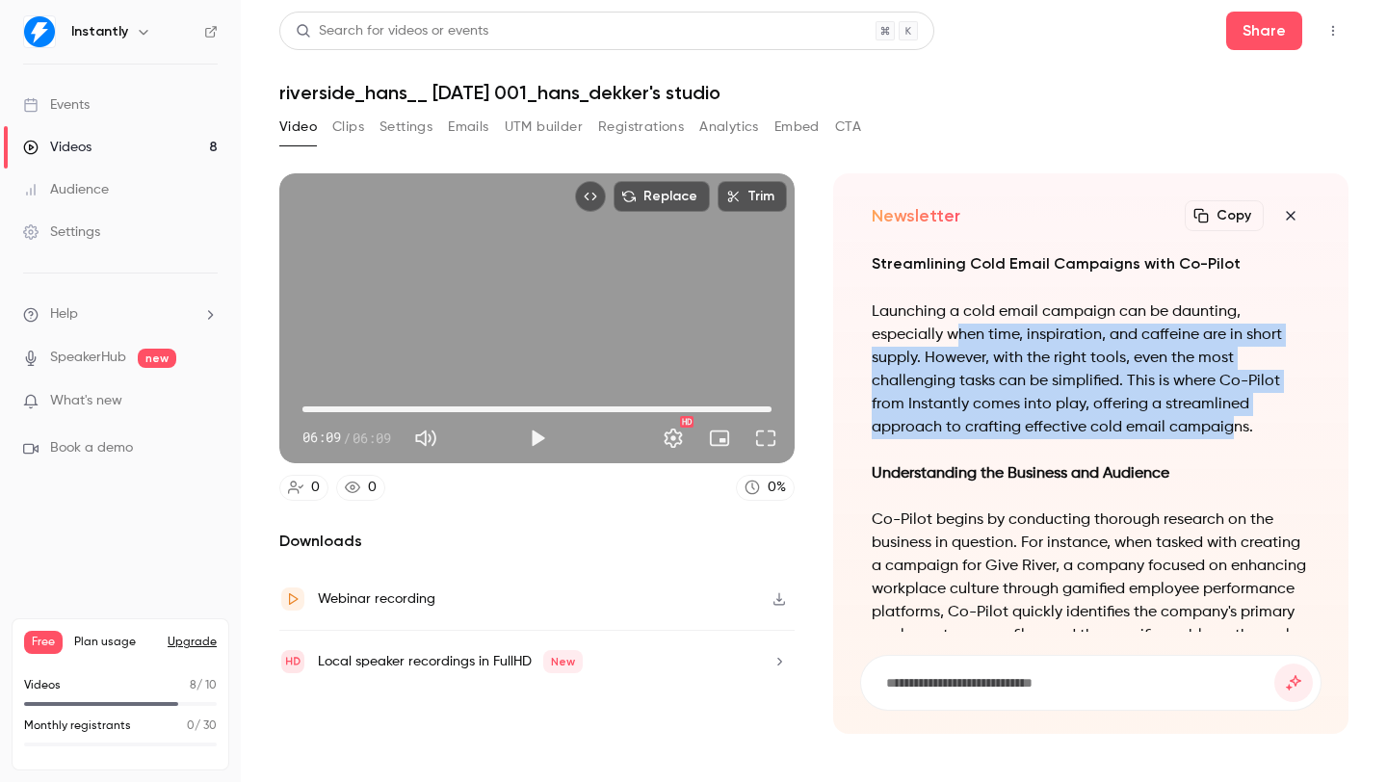
drag, startPoint x: 954, startPoint y: 329, endPoint x: 1232, endPoint y: 437, distance: 298.5
click at [1229, 437] on p "Launching a cold email campaign can be daunting, especially when time, inspirat…" at bounding box center [1091, 370] width 438 height 139
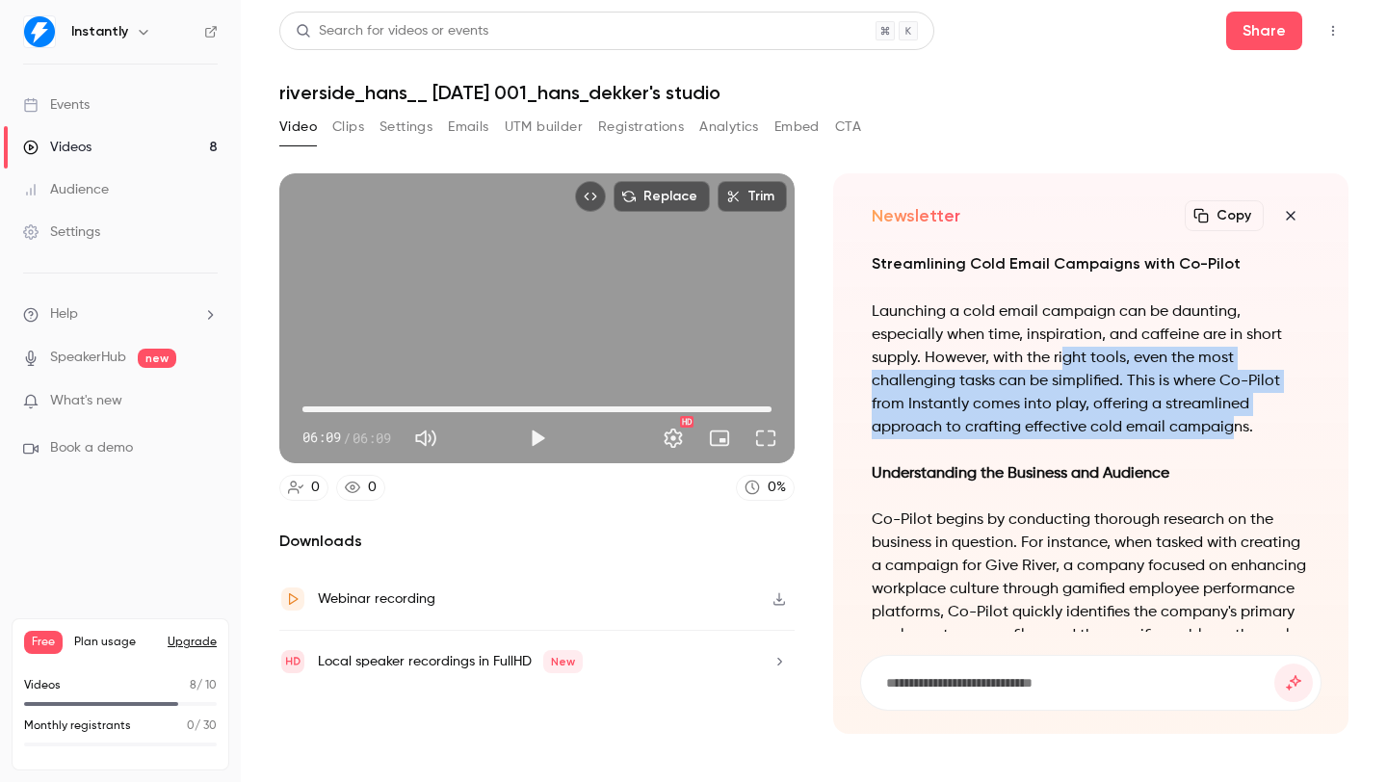
drag, startPoint x: 1233, startPoint y: 436, endPoint x: 1053, endPoint y: 363, distance: 194.4
click at [1055, 364] on p "Launching a cold email campaign can be daunting, especially when time, inspirat…" at bounding box center [1091, 370] width 438 height 139
drag, startPoint x: 1042, startPoint y: 352, endPoint x: 1163, endPoint y: 435, distance: 146.7
click at [1157, 433] on p "Launching a cold email campaign can be daunting, especially when time, inspirat…" at bounding box center [1091, 370] width 438 height 139
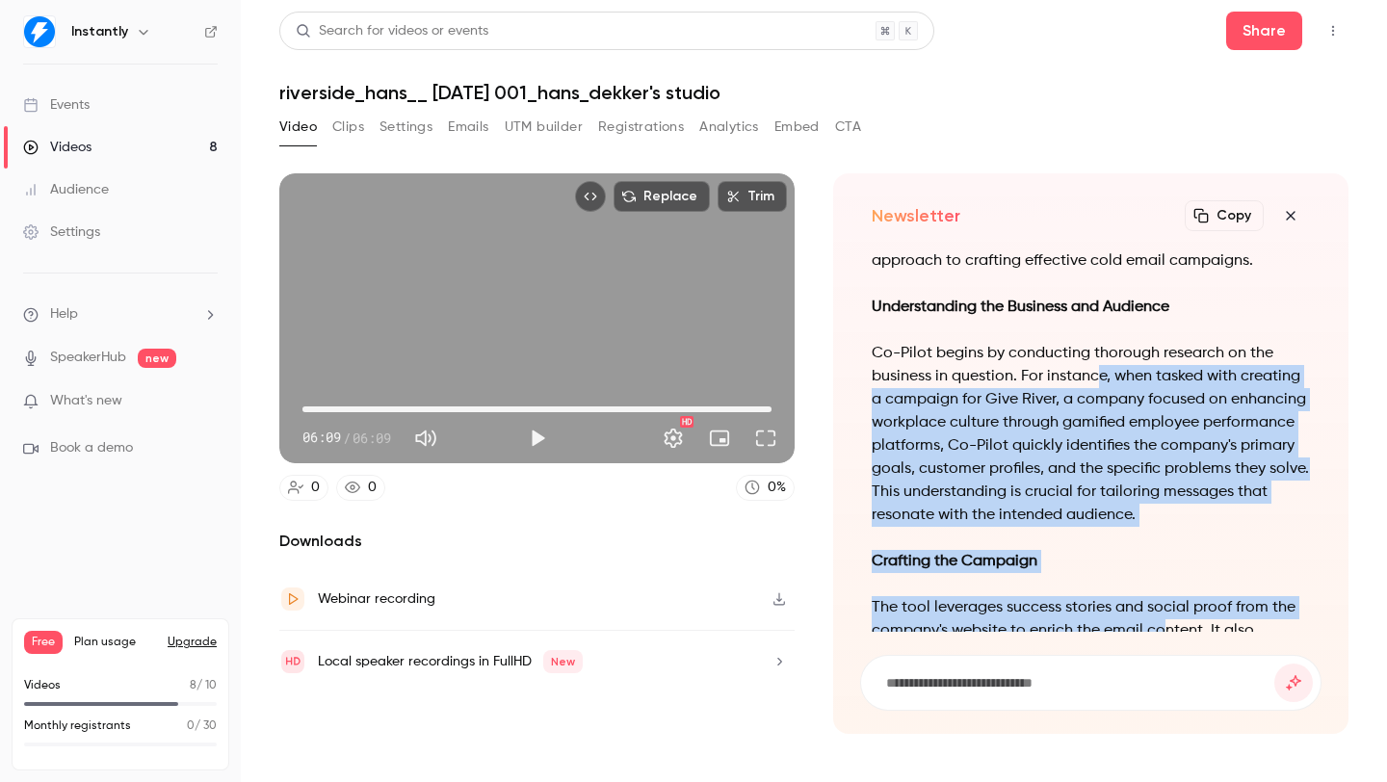
drag, startPoint x: 1109, startPoint y: 429, endPoint x: 1166, endPoint y: 635, distance: 214.1
click at [1165, 635] on div "Streamlining Cold Email Campaigns with Co-Pilot Launching a cold email campaign…" at bounding box center [1090, 480] width 461 height 460
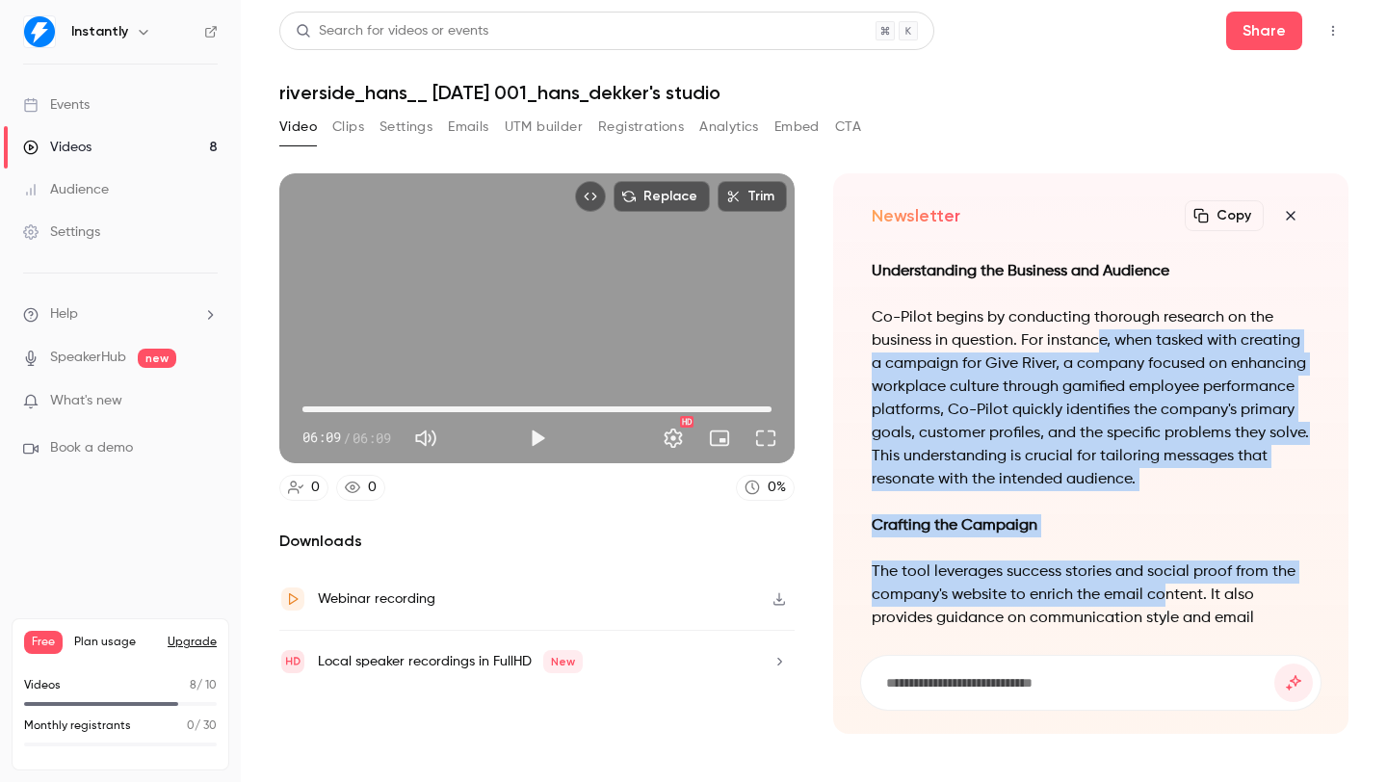
click at [308, 408] on span "06:09" at bounding box center [536, 409] width 469 height 31
click at [520, 441] on button "Play" at bounding box center [537, 438] width 39 height 39
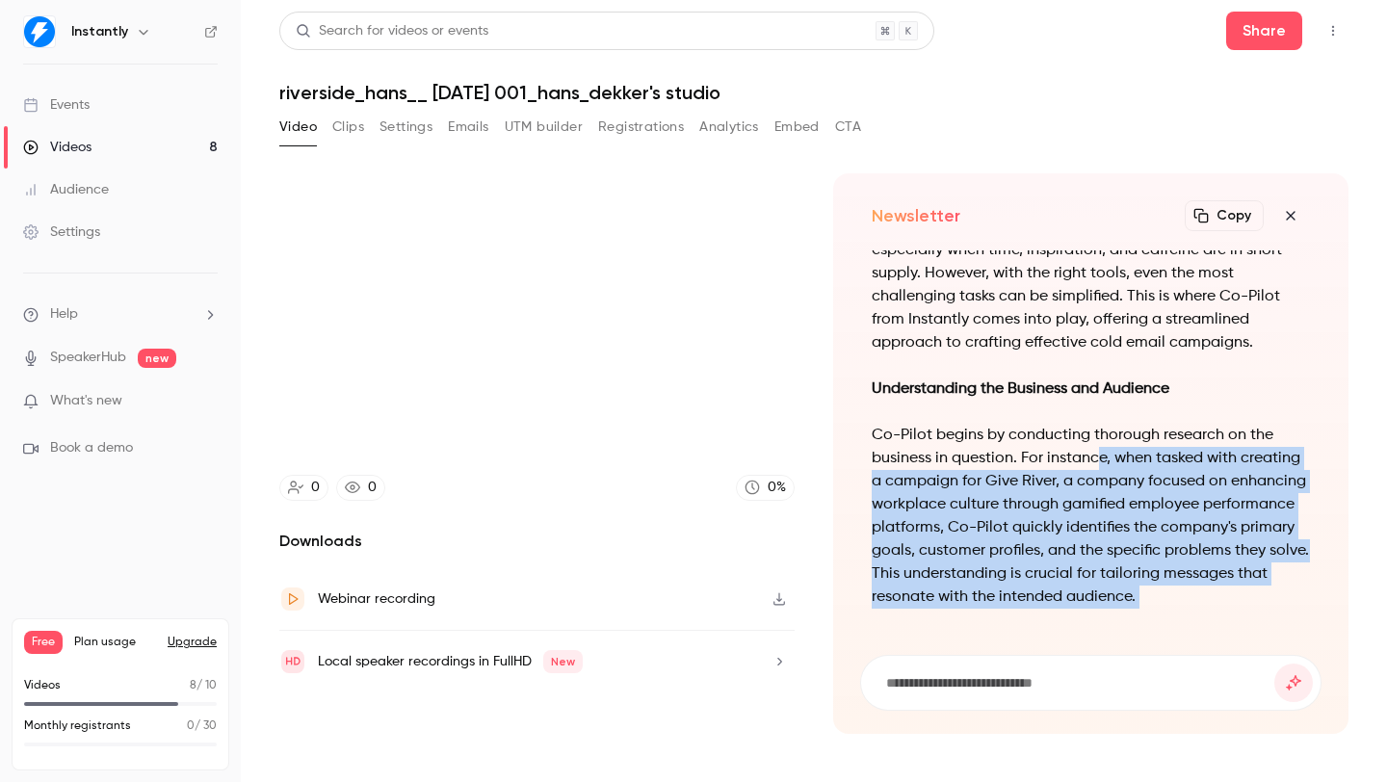
scroll to position [-1079, 0]
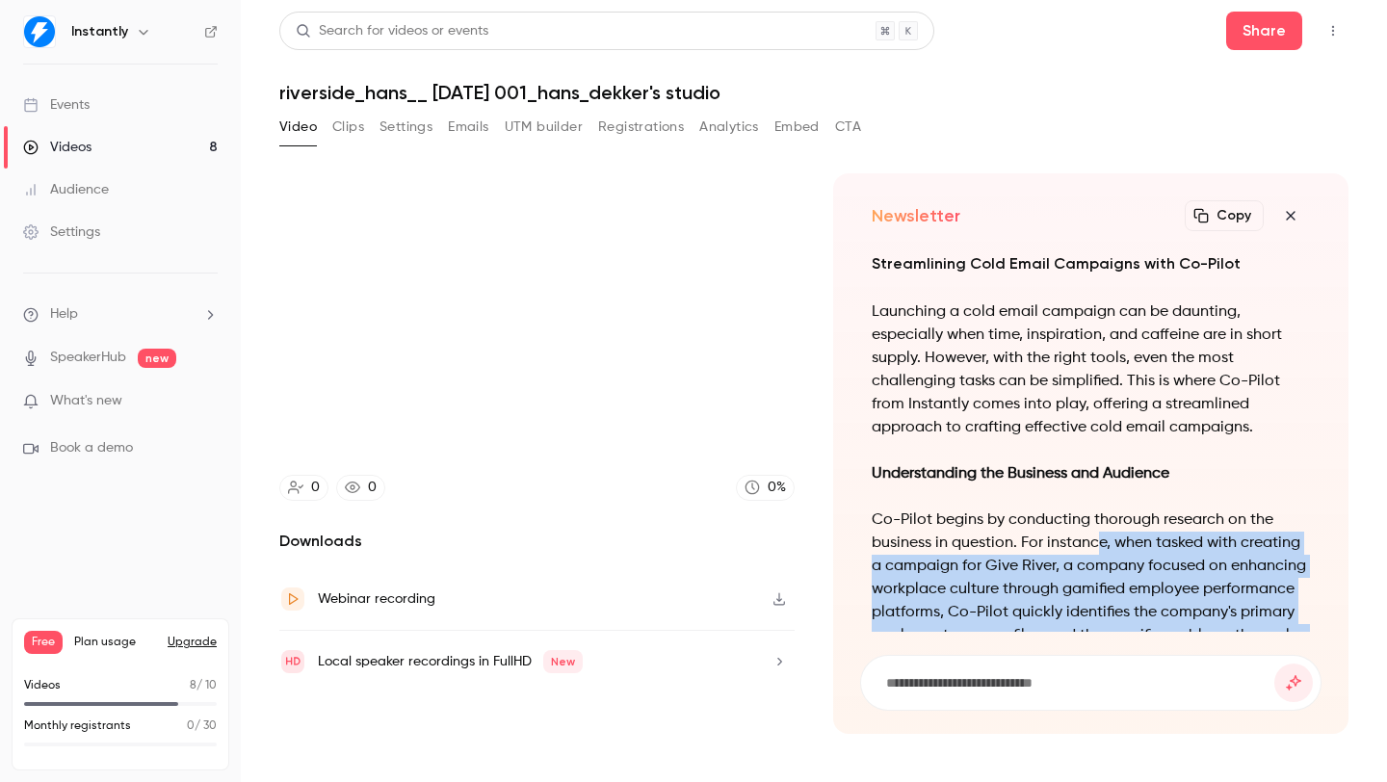
click at [1294, 198] on button "button" at bounding box center [1290, 215] width 39 height 39
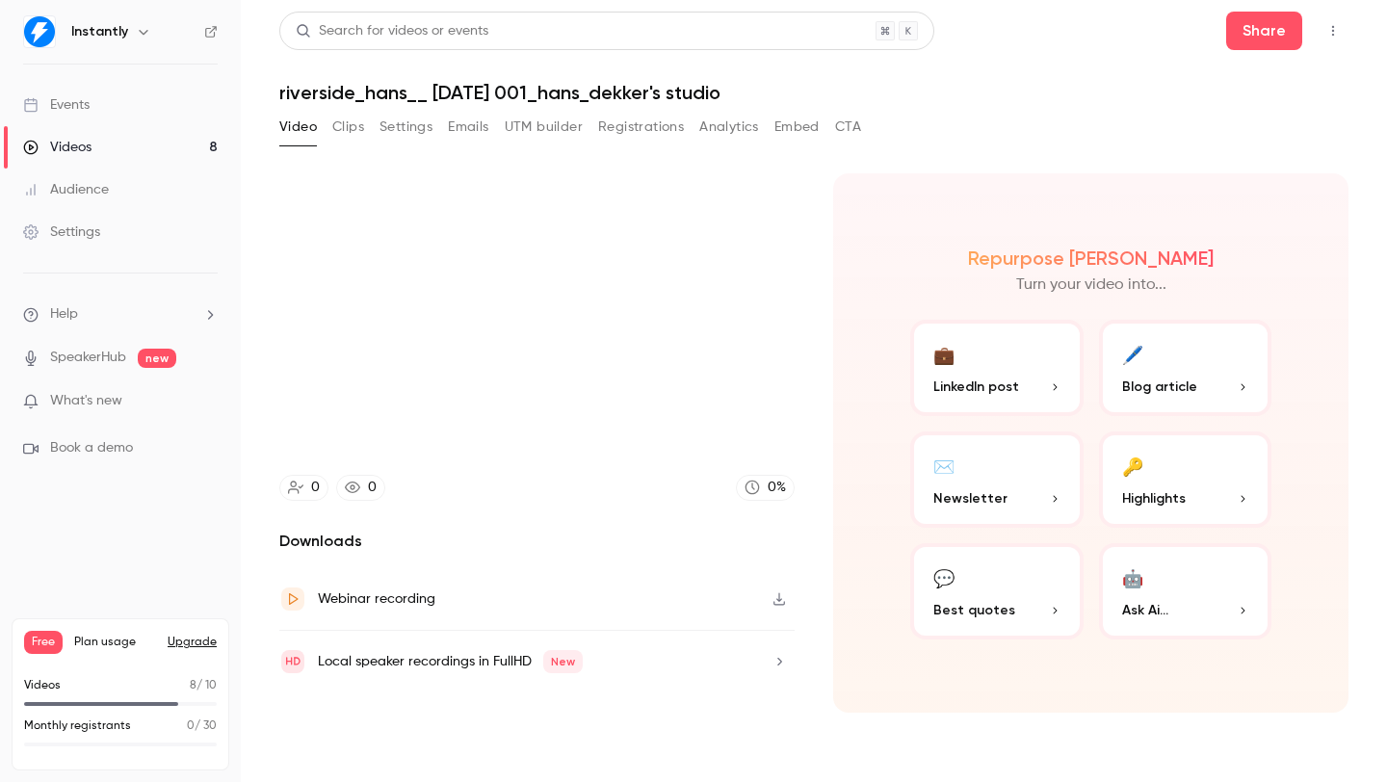
type input "*****"
